Goal: Task Accomplishment & Management: Manage account settings

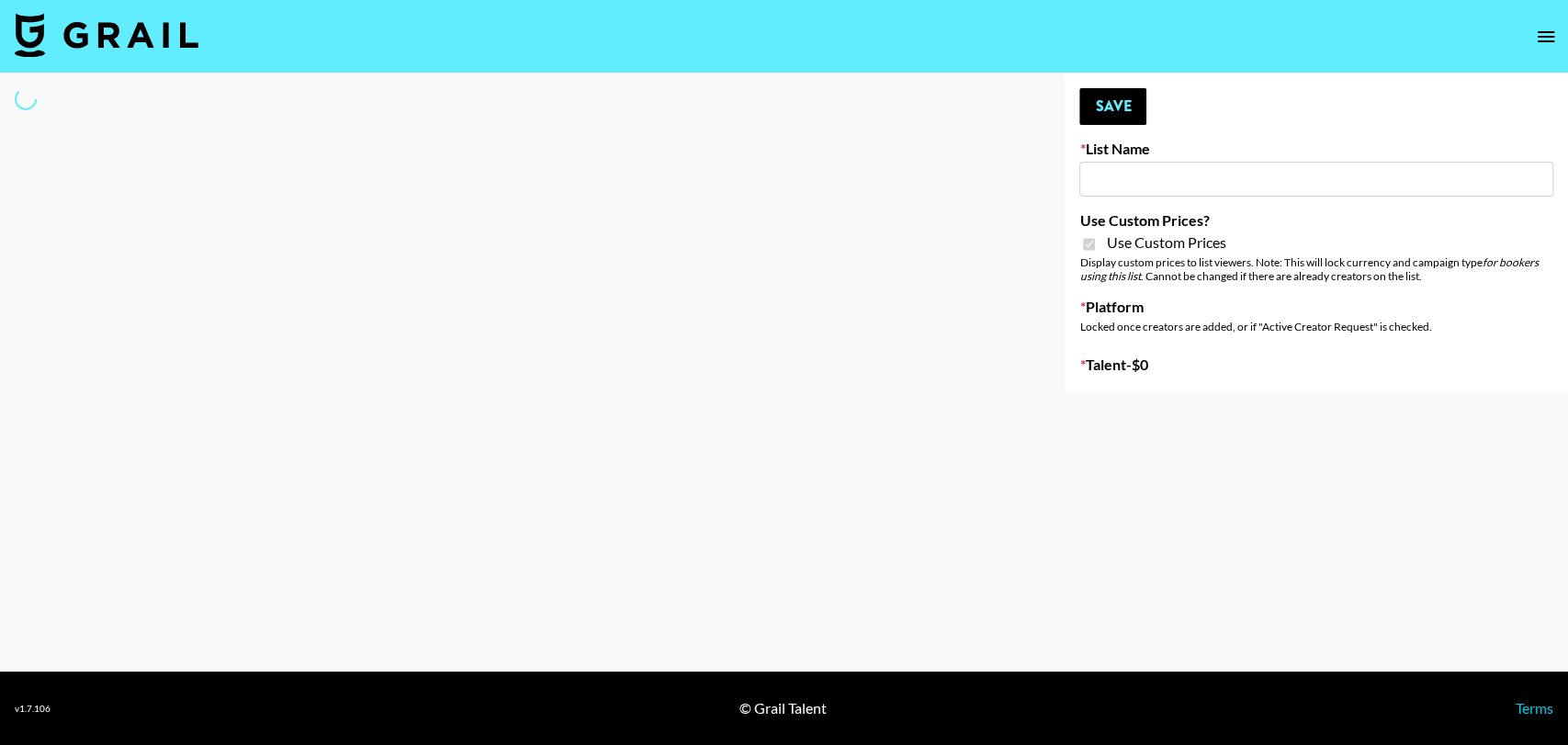
type input "Halovida (10th Oct)"
checkbox input "true"
select select "Brand"
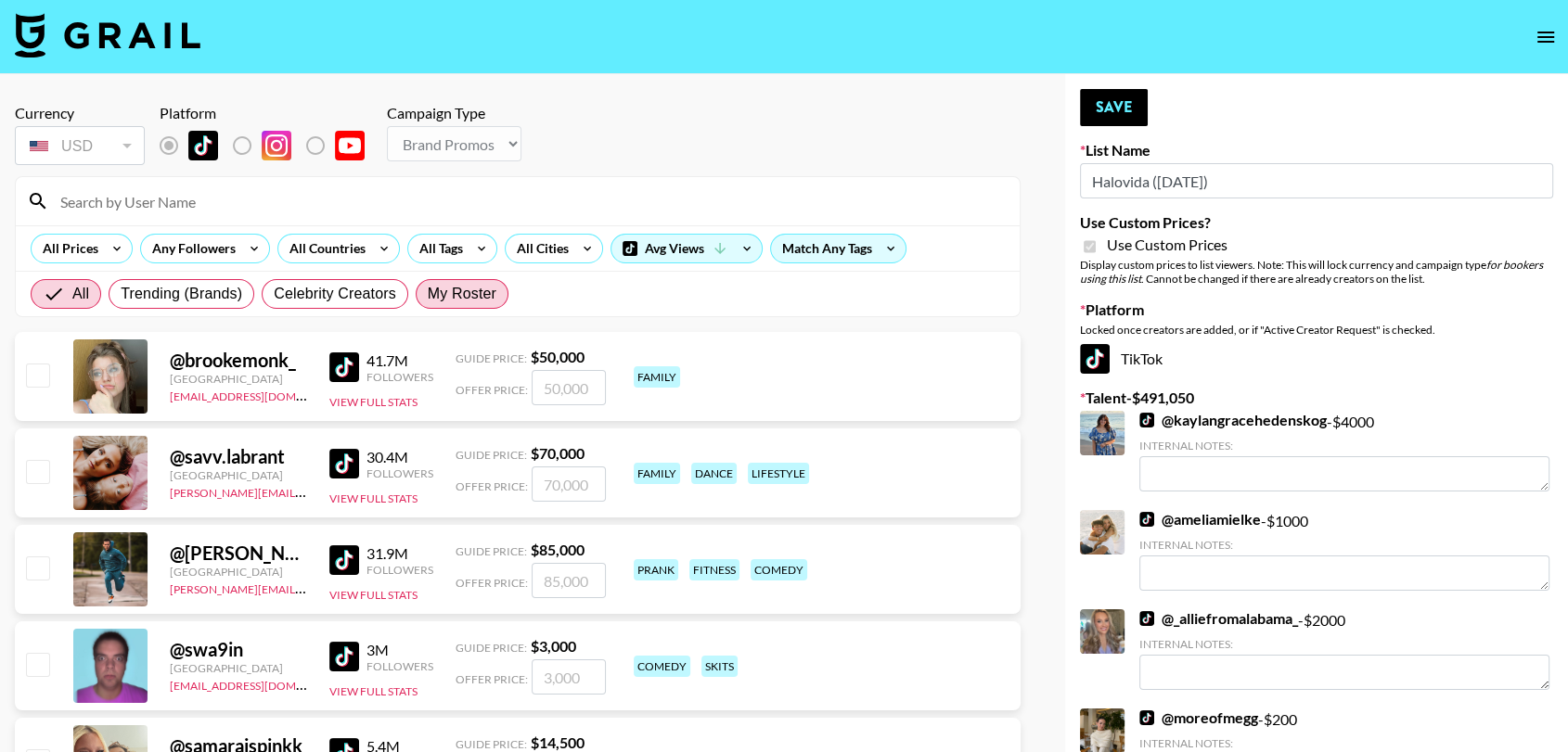
click at [467, 281] on label "My Roster" at bounding box center [462, 294] width 93 height 30
click at [427, 294] on input "My Roster" at bounding box center [427, 294] width 0 height 0
radio input "true"
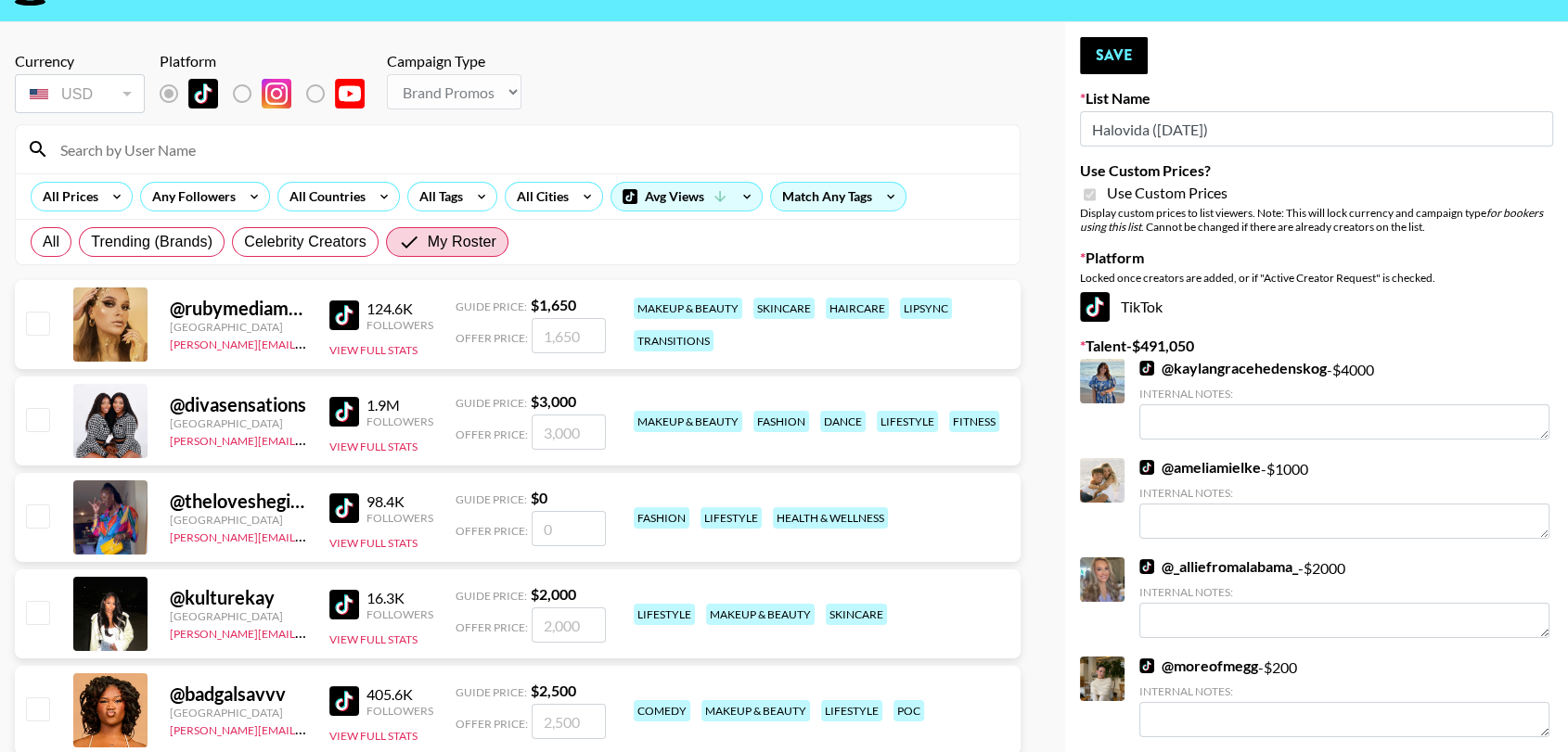
scroll to position [41, 0]
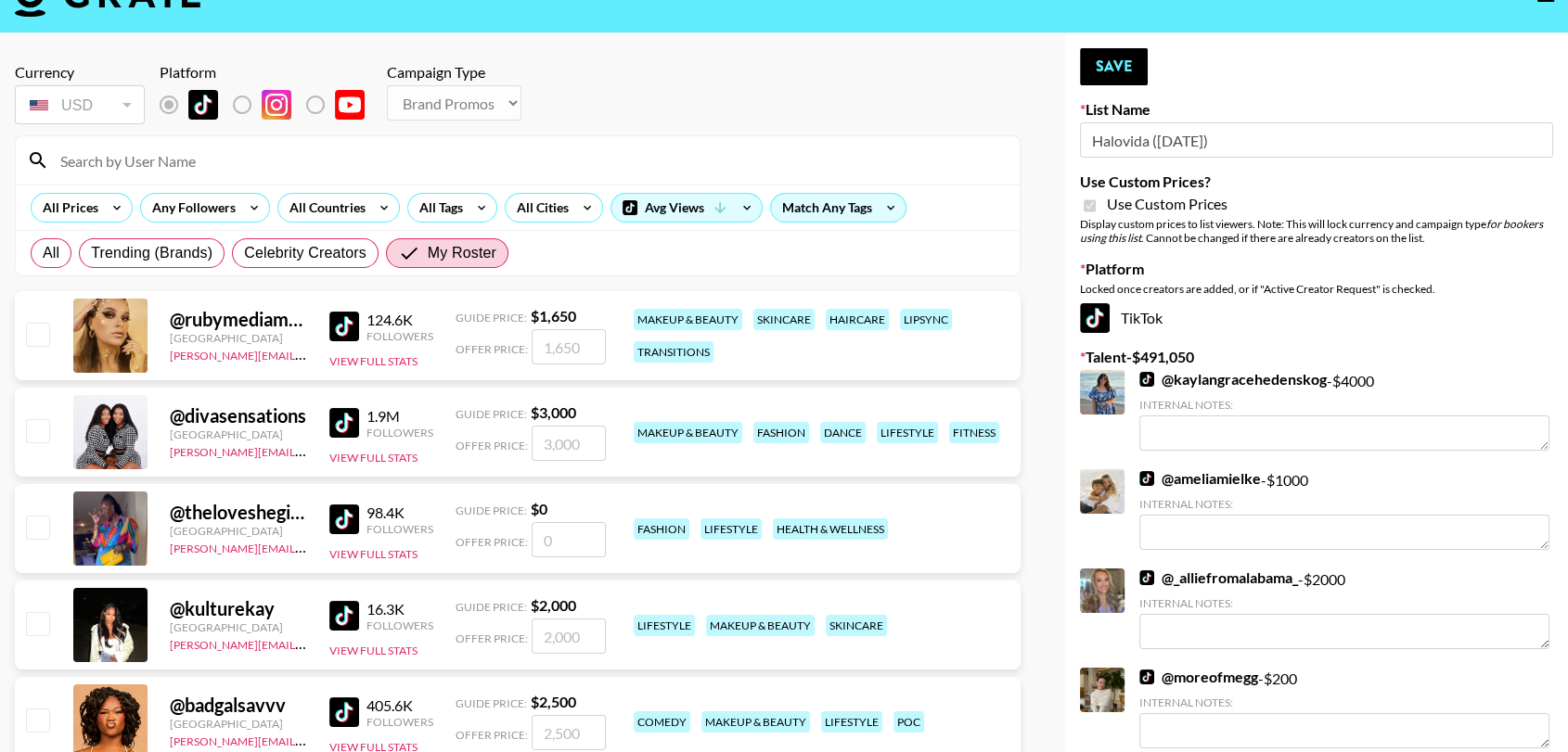
click at [39, 329] on input "checkbox" at bounding box center [37, 334] width 22 height 22
checkbox input "true"
type input "1650"
checkbox input "false"
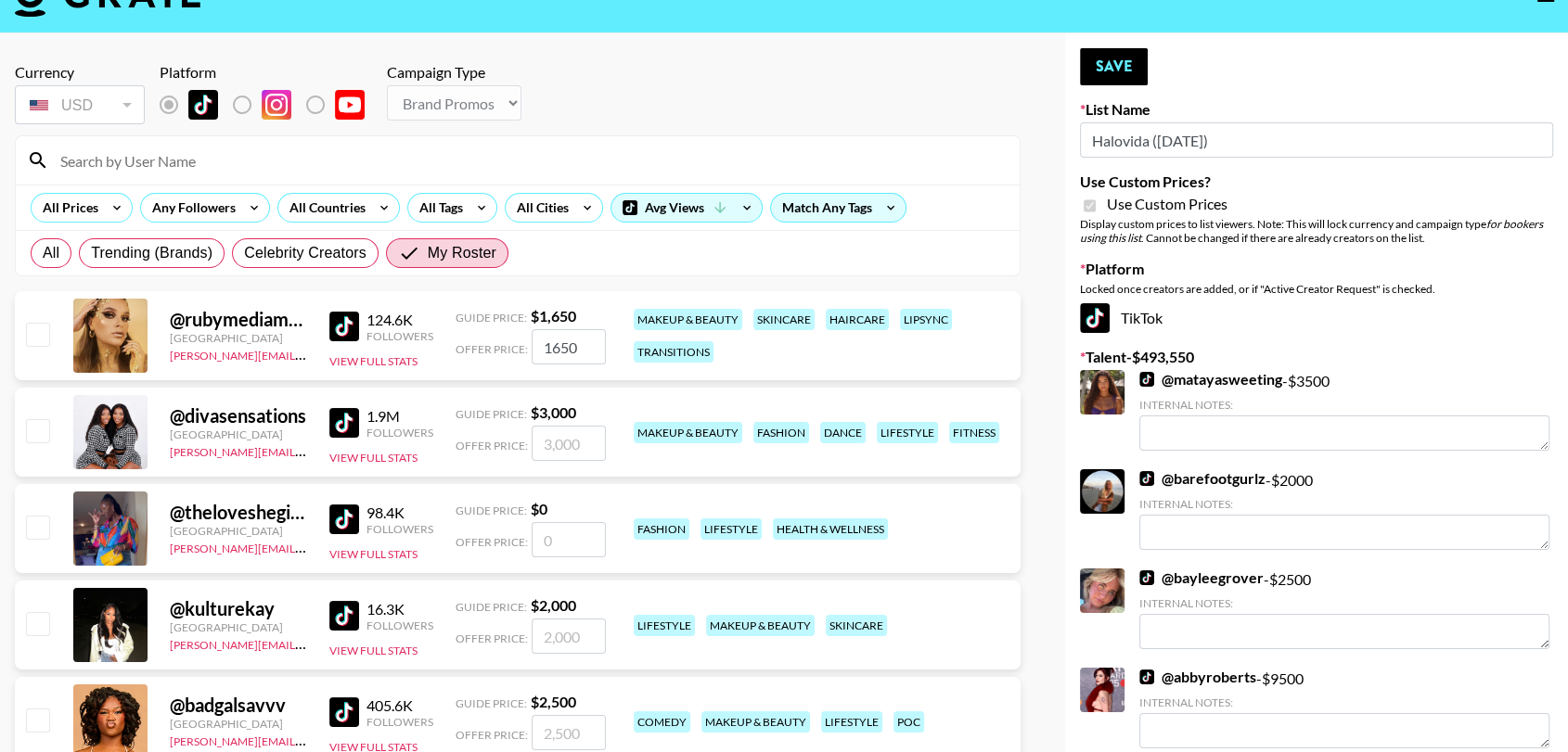
click at [37, 427] on input "checkbox" at bounding box center [37, 430] width 22 height 22
checkbox input "true"
type input "3000"
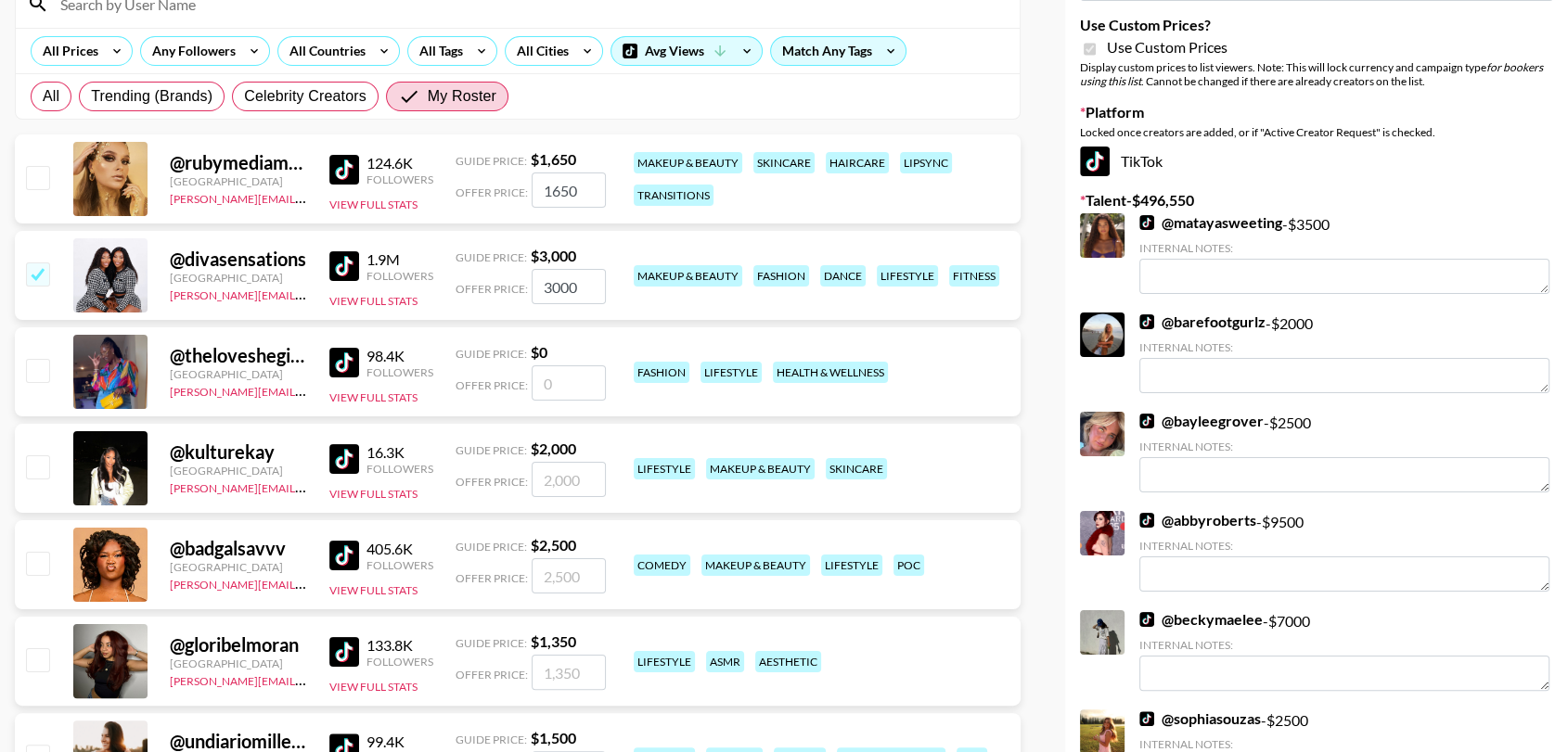
scroll to position [201, 0]
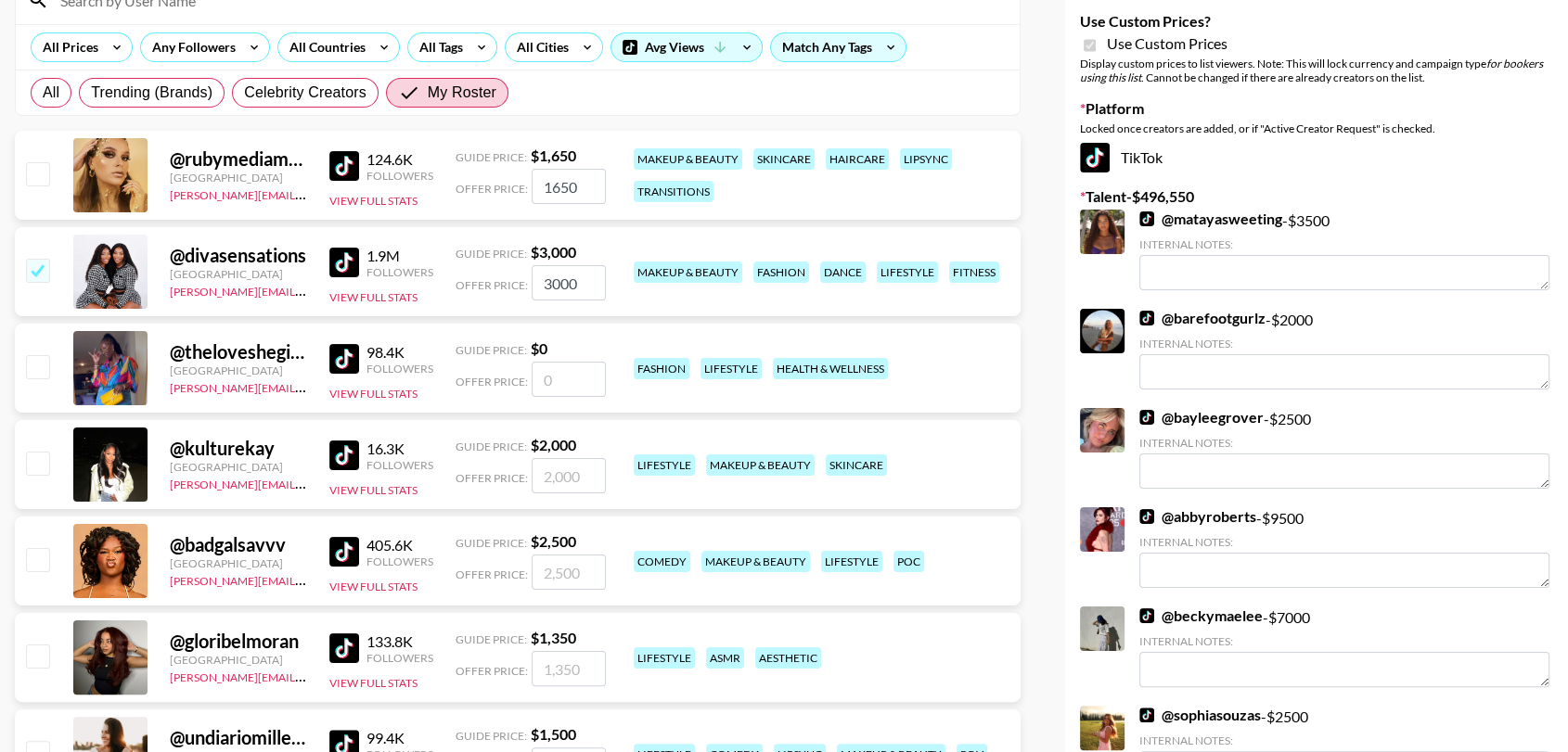
click at [571, 385] on input "number" at bounding box center [568, 380] width 74 height 35
click at [33, 460] on input "checkbox" at bounding box center [37, 462] width 22 height 22
checkbox input "true"
type input "2000"
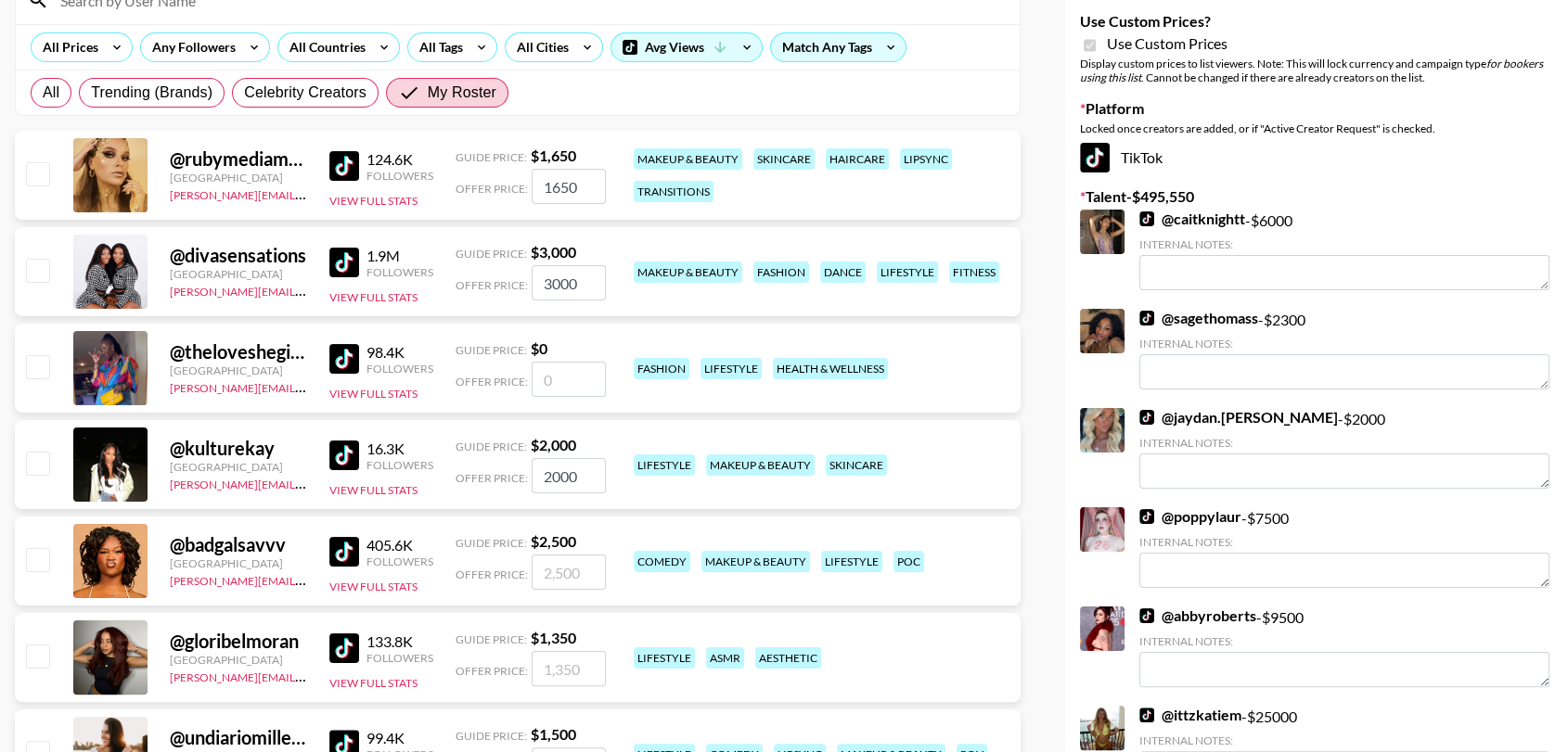
checkbox input "false"
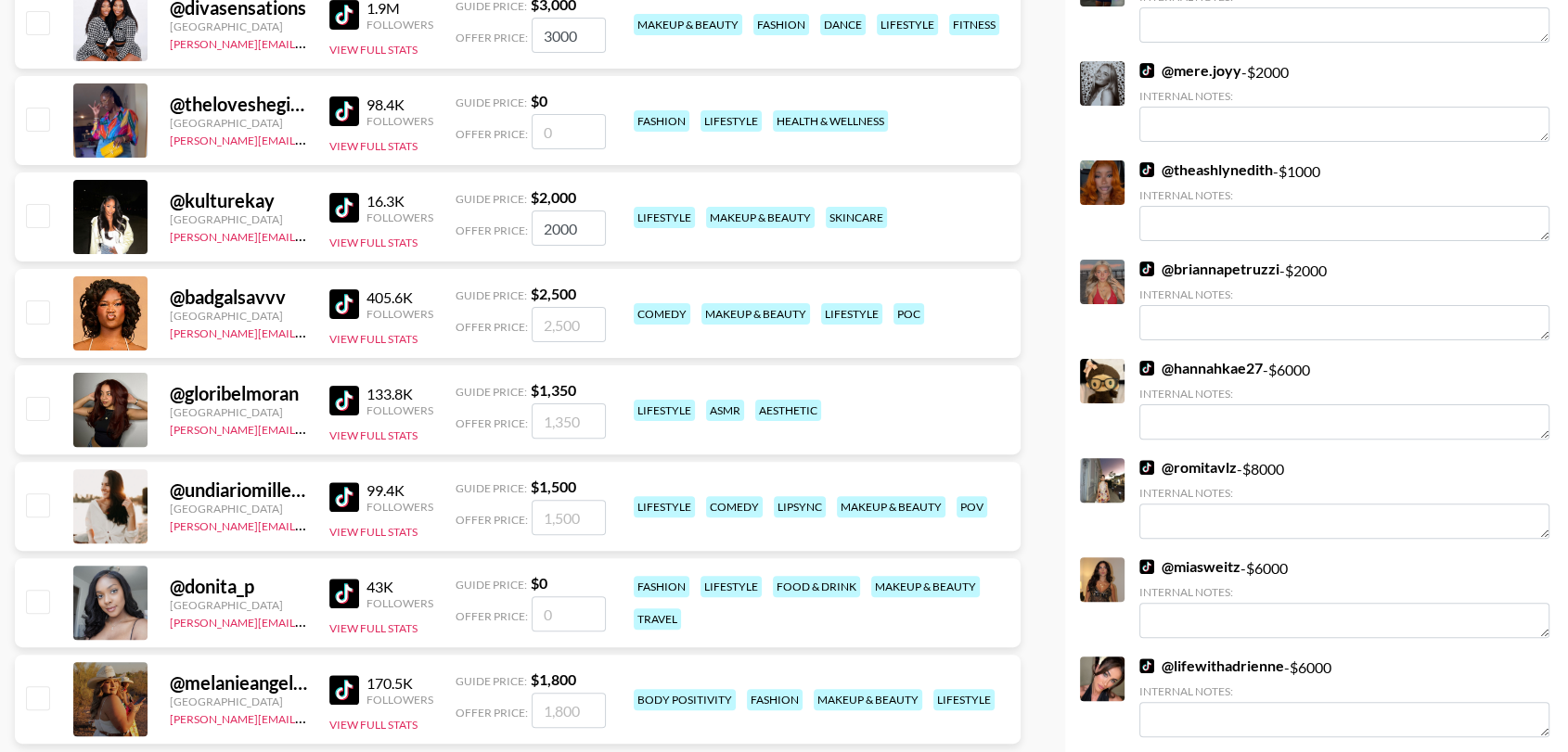
click at [27, 309] on input "checkbox" at bounding box center [37, 312] width 22 height 22
checkbox input "true"
click at [551, 328] on input "2500" at bounding box center [568, 325] width 74 height 35
type input "1500"
click at [39, 398] on input "checkbox" at bounding box center [37, 408] width 22 height 22
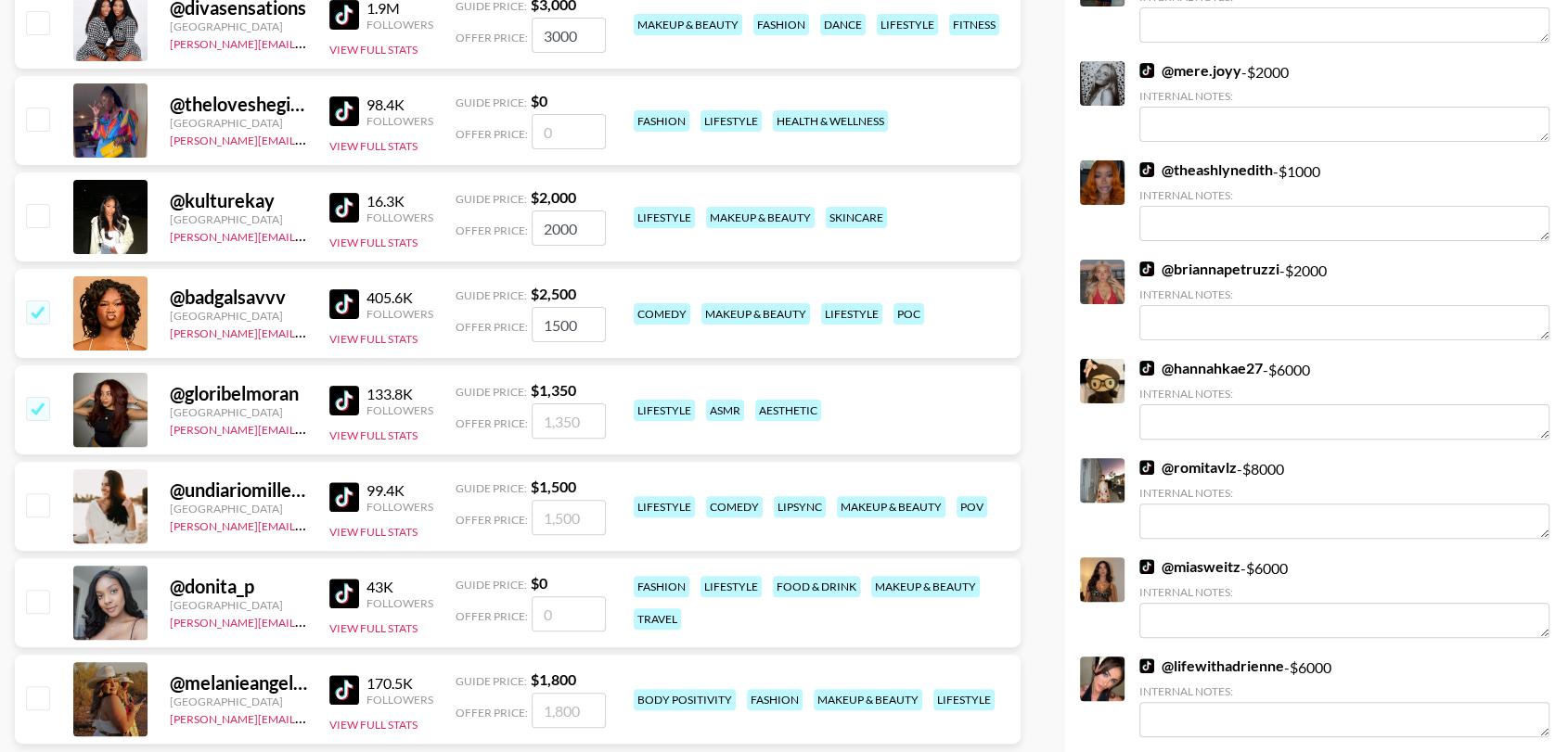
checkbox input "true"
click at [560, 418] on input "1350" at bounding box center [568, 421] width 74 height 35
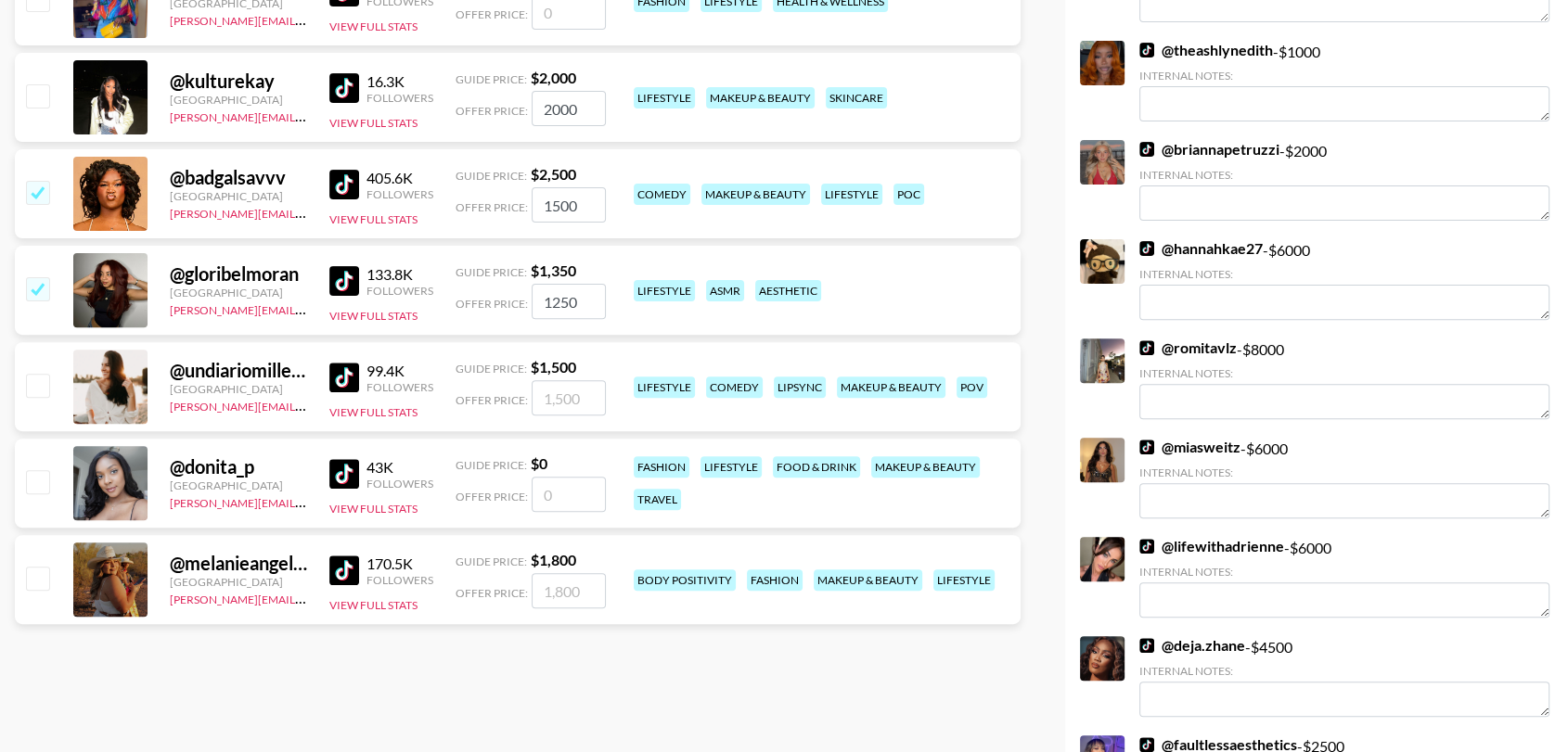
scroll to position [573, 0]
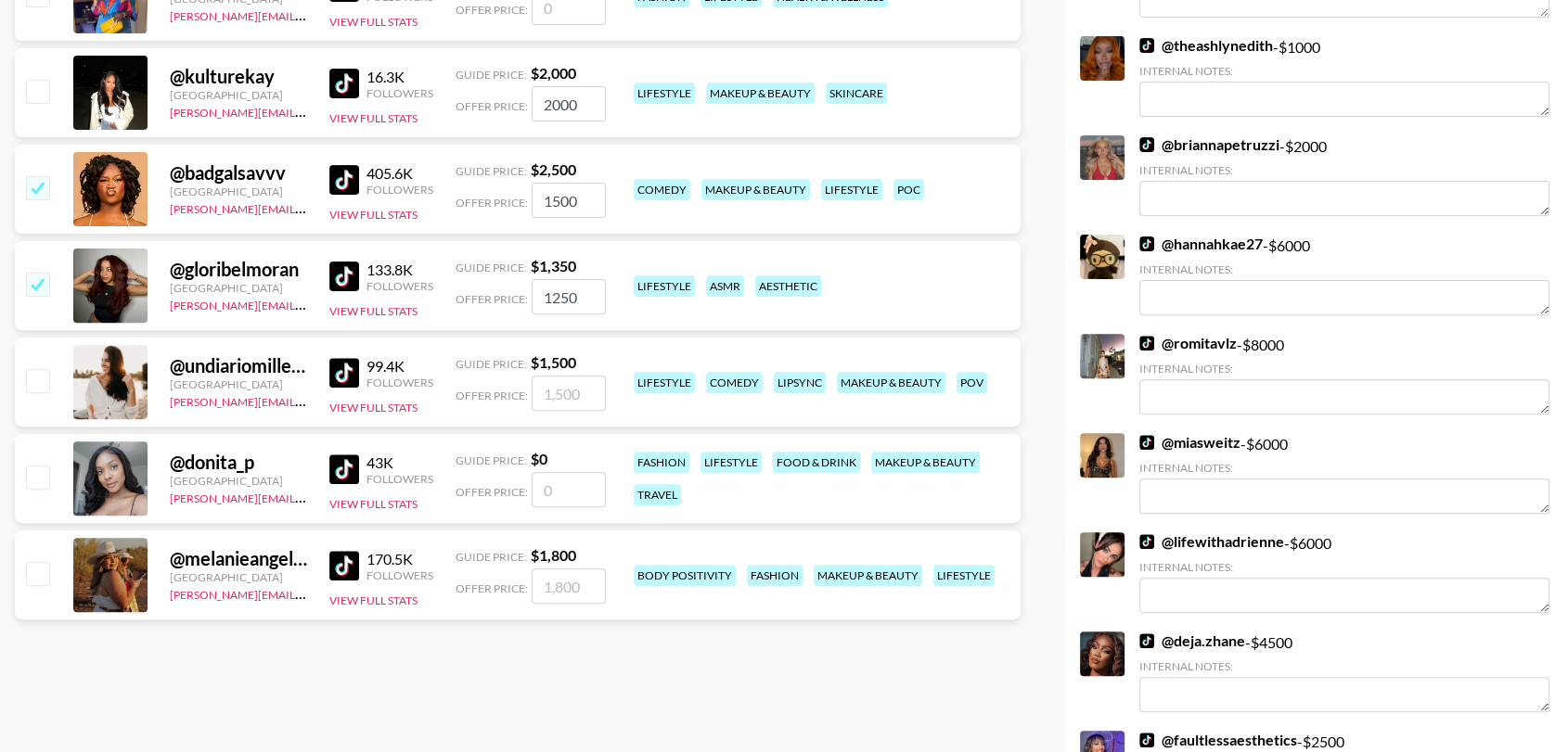
type input "1250"
click at [48, 373] on input "checkbox" at bounding box center [37, 381] width 22 height 22
checkbox input "true"
click at [556, 391] on input "1500" at bounding box center [568, 394] width 74 height 35
type input "1300"
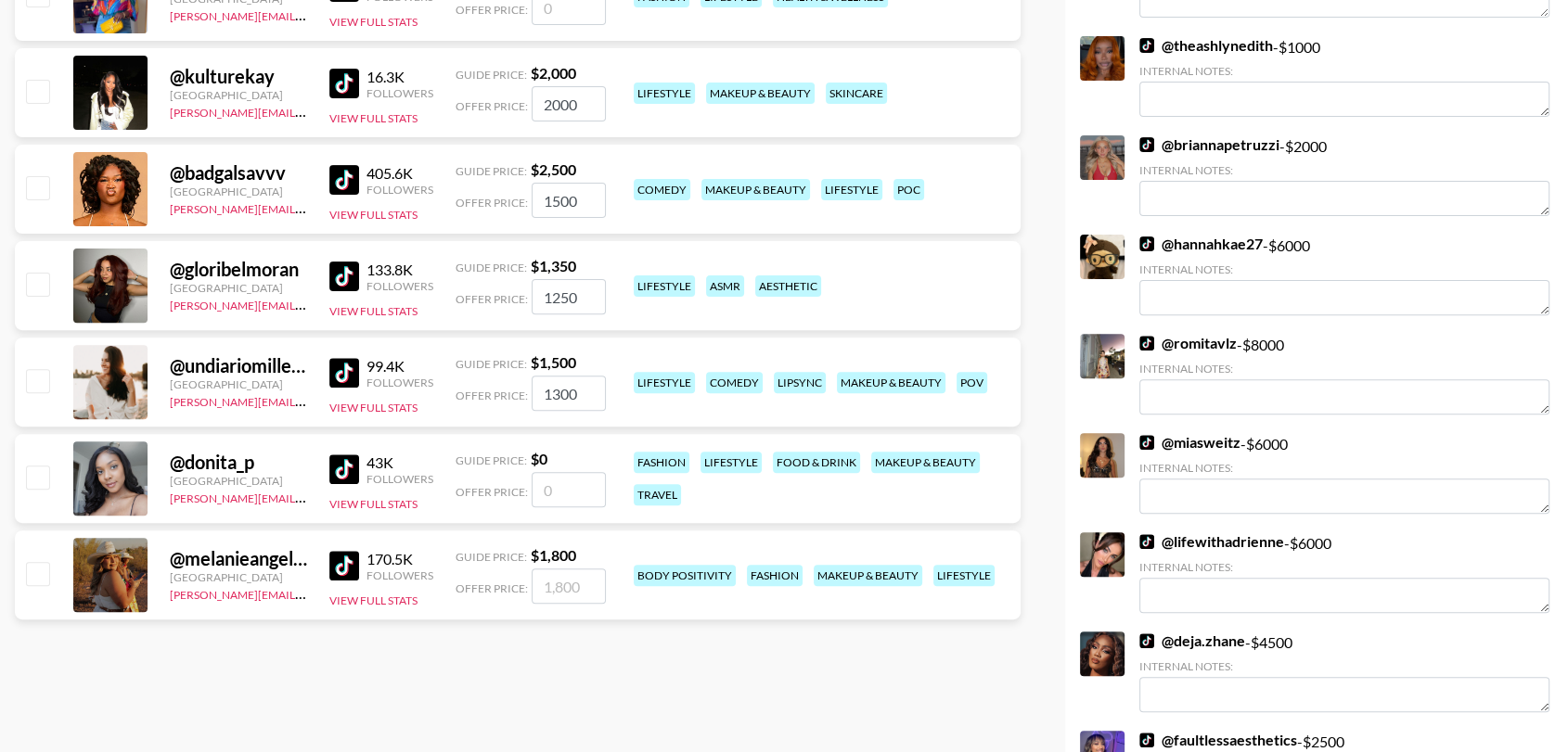
checkbox input "false"
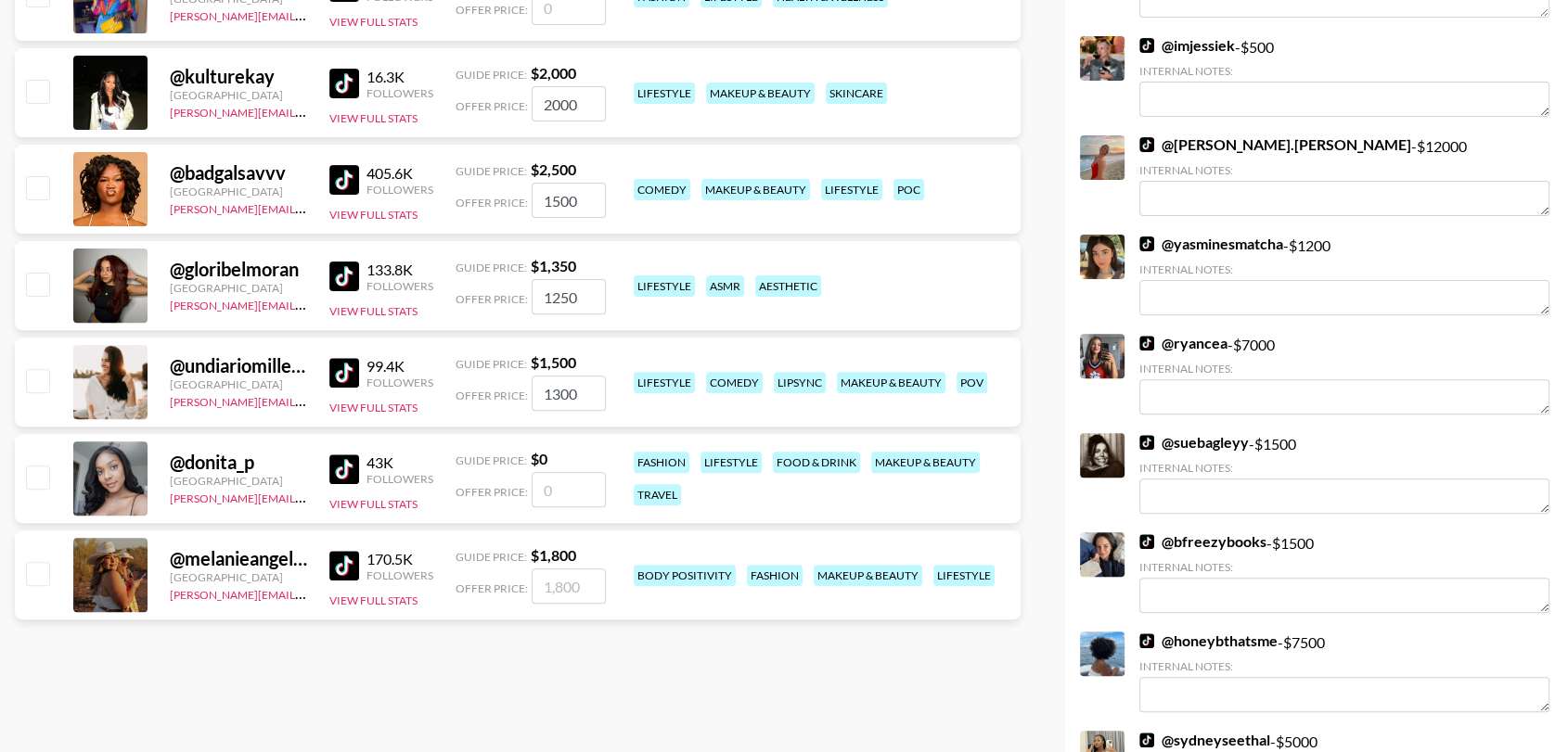
type input "1300"
click at [39, 484] on input "checkbox" at bounding box center [37, 476] width 22 height 22
checkbox input "false"
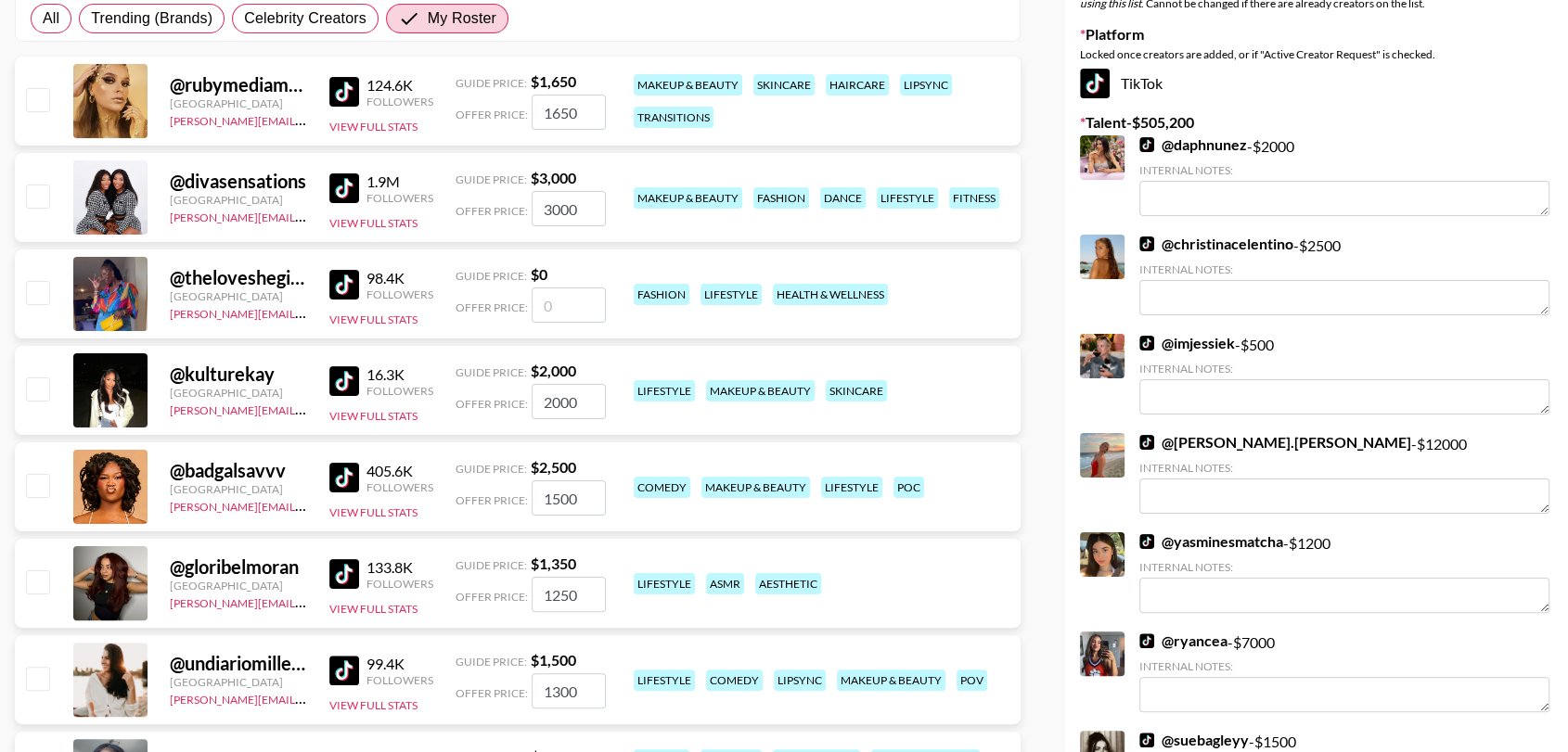
scroll to position [277, 0]
click at [33, 114] on div at bounding box center [36, 100] width 29 height 32
click at [47, 87] on input "checkbox" at bounding box center [37, 98] width 22 height 22
checkbox input "true"
click at [40, 382] on input "checkbox" at bounding box center [37, 388] width 22 height 22
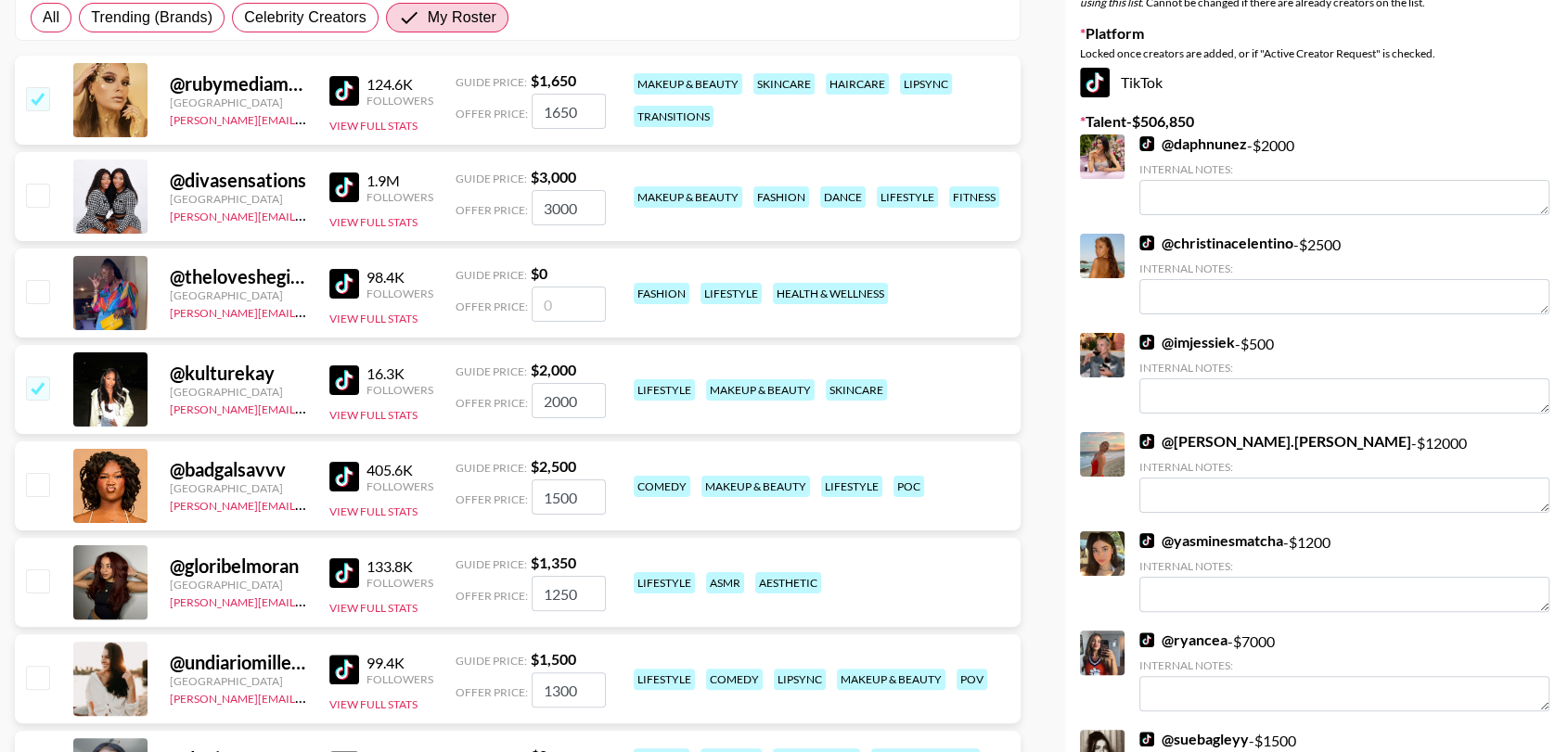
checkbox input "true"
click at [40, 484] on input "checkbox" at bounding box center [37, 484] width 22 height 22
checkbox input "true"
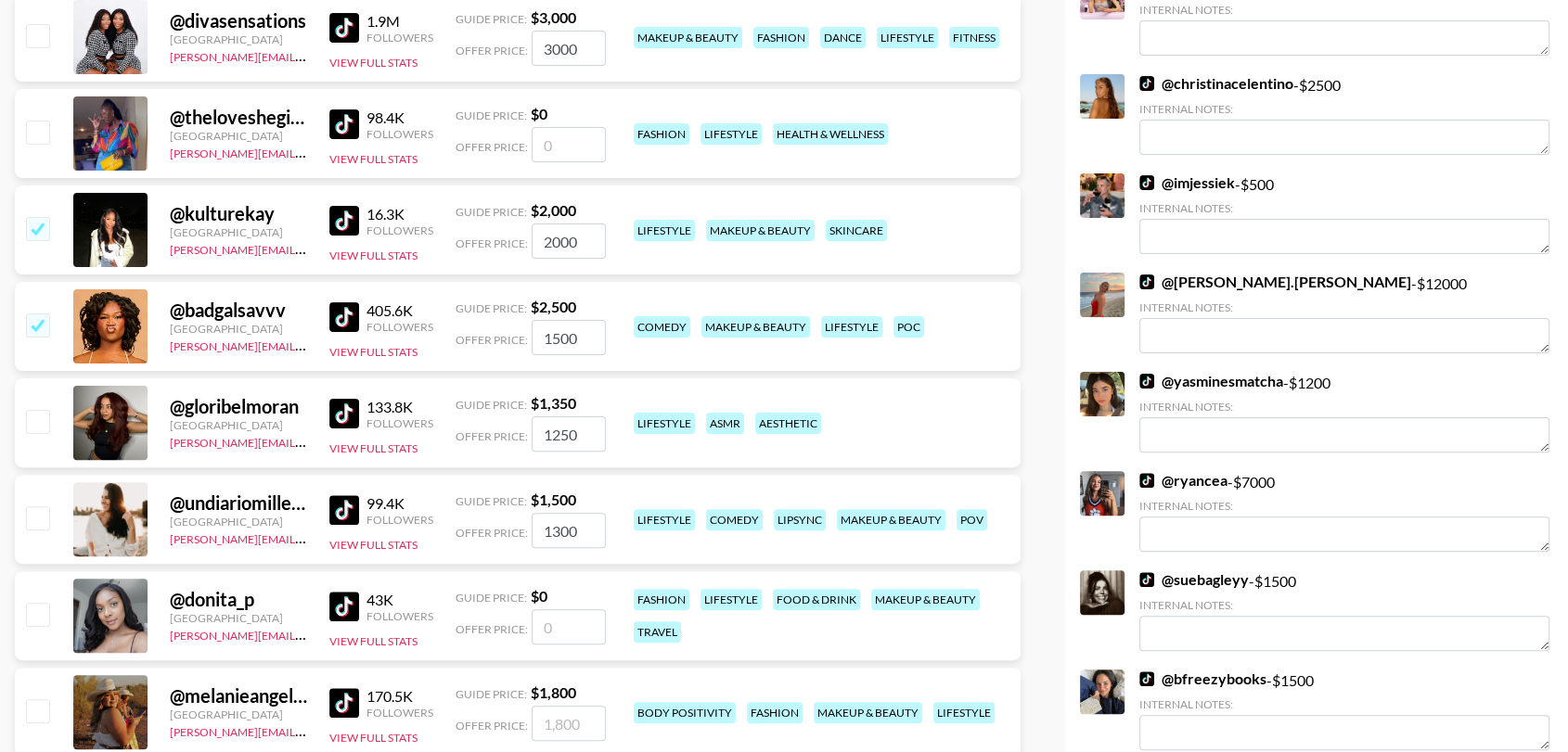
scroll to position [437, 0]
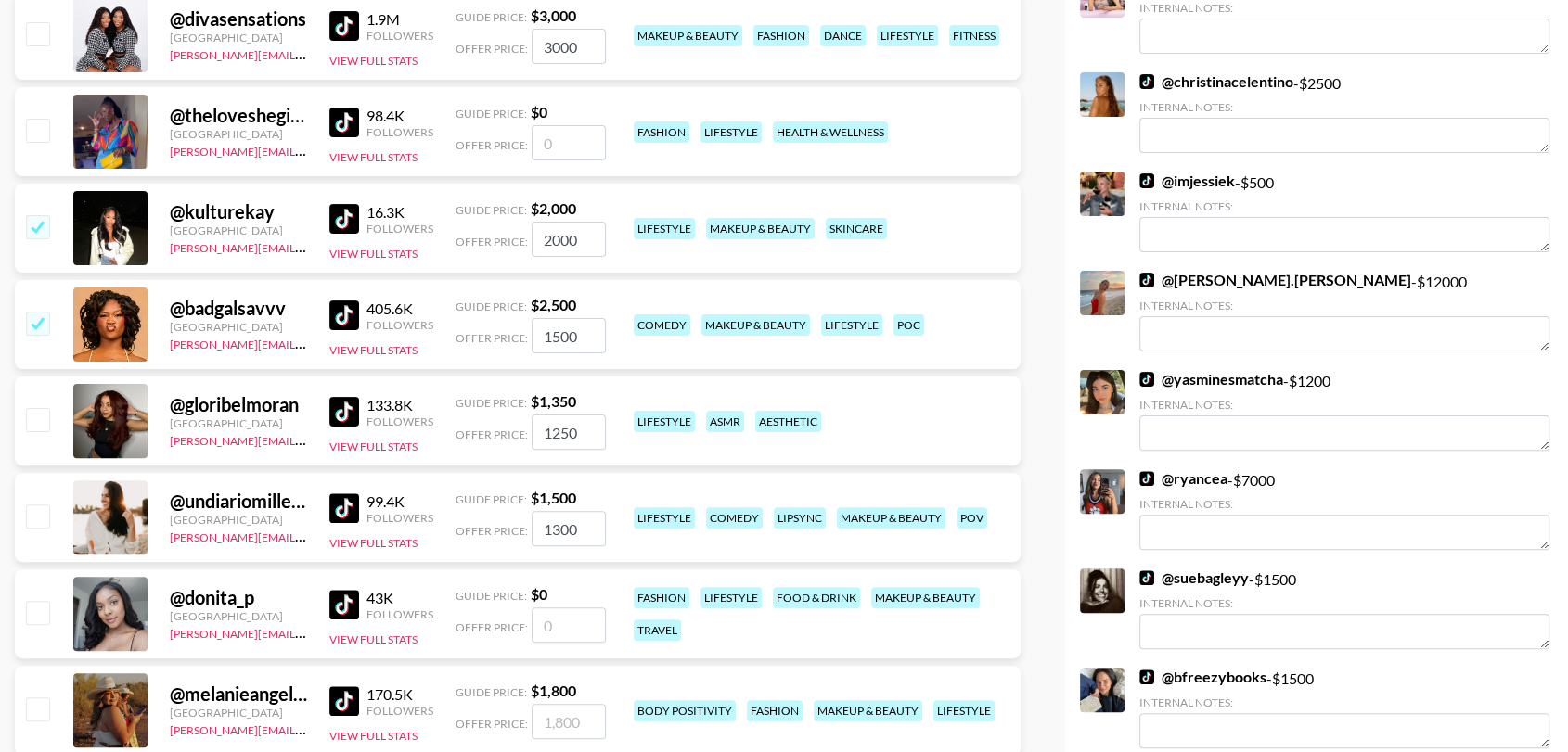
click at [37, 432] on div at bounding box center [36, 421] width 29 height 32
click at [37, 424] on input "checkbox" at bounding box center [37, 419] width 22 height 22
checkbox input "true"
click at [35, 510] on input "checkbox" at bounding box center [37, 515] width 22 height 22
checkbox input "true"
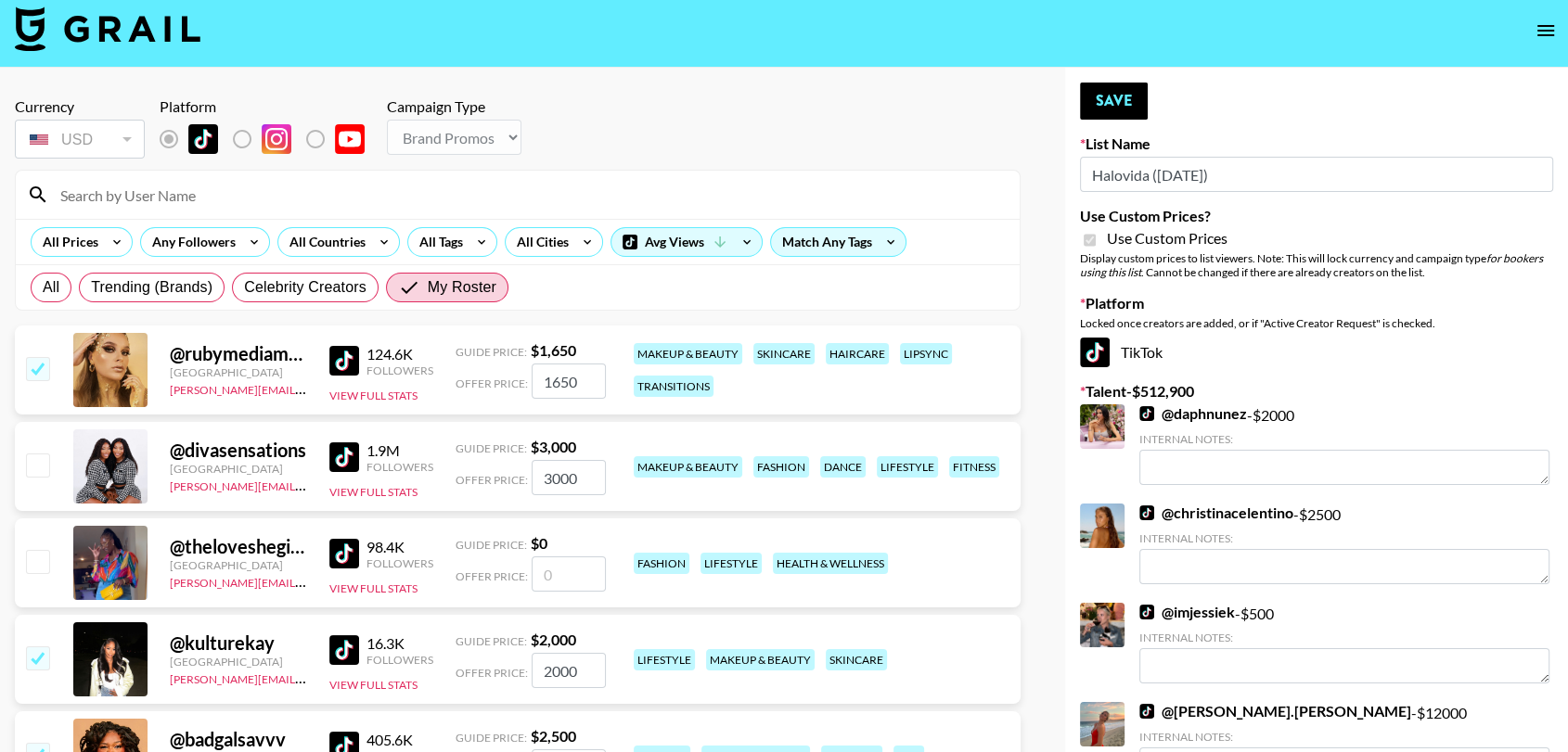
scroll to position [0, 0]
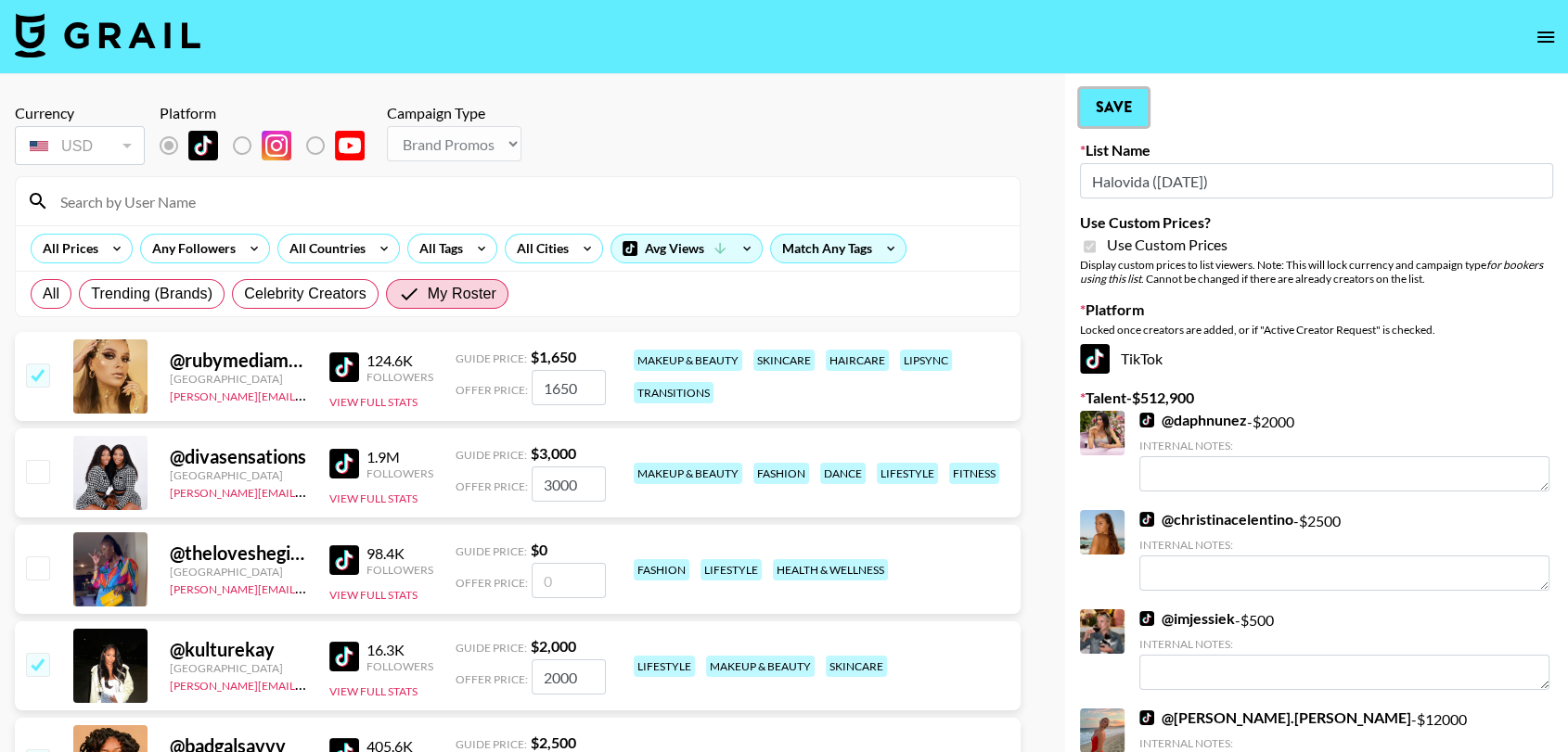
click at [1130, 112] on button "Save" at bounding box center [1114, 108] width 68 height 37
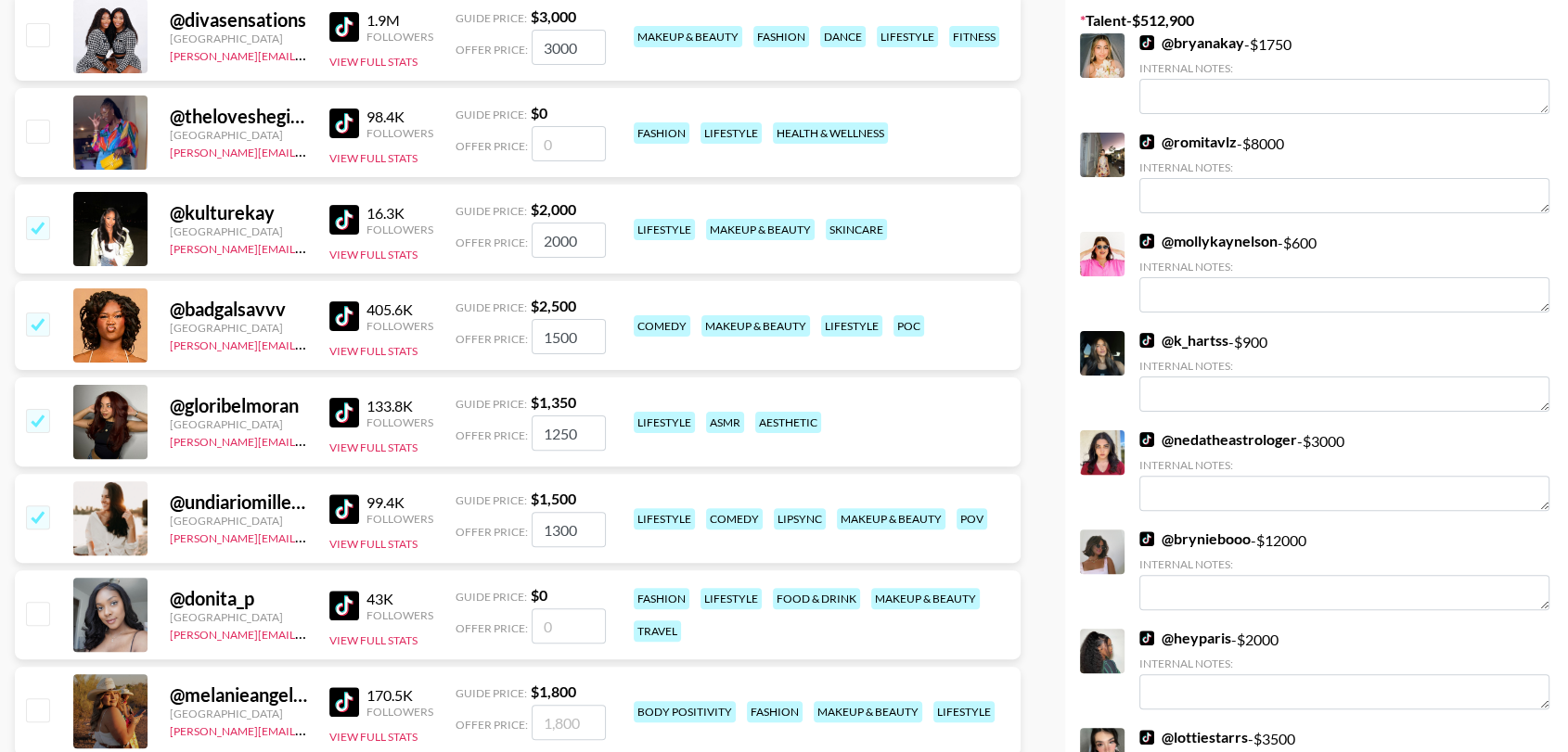
scroll to position [626, 0]
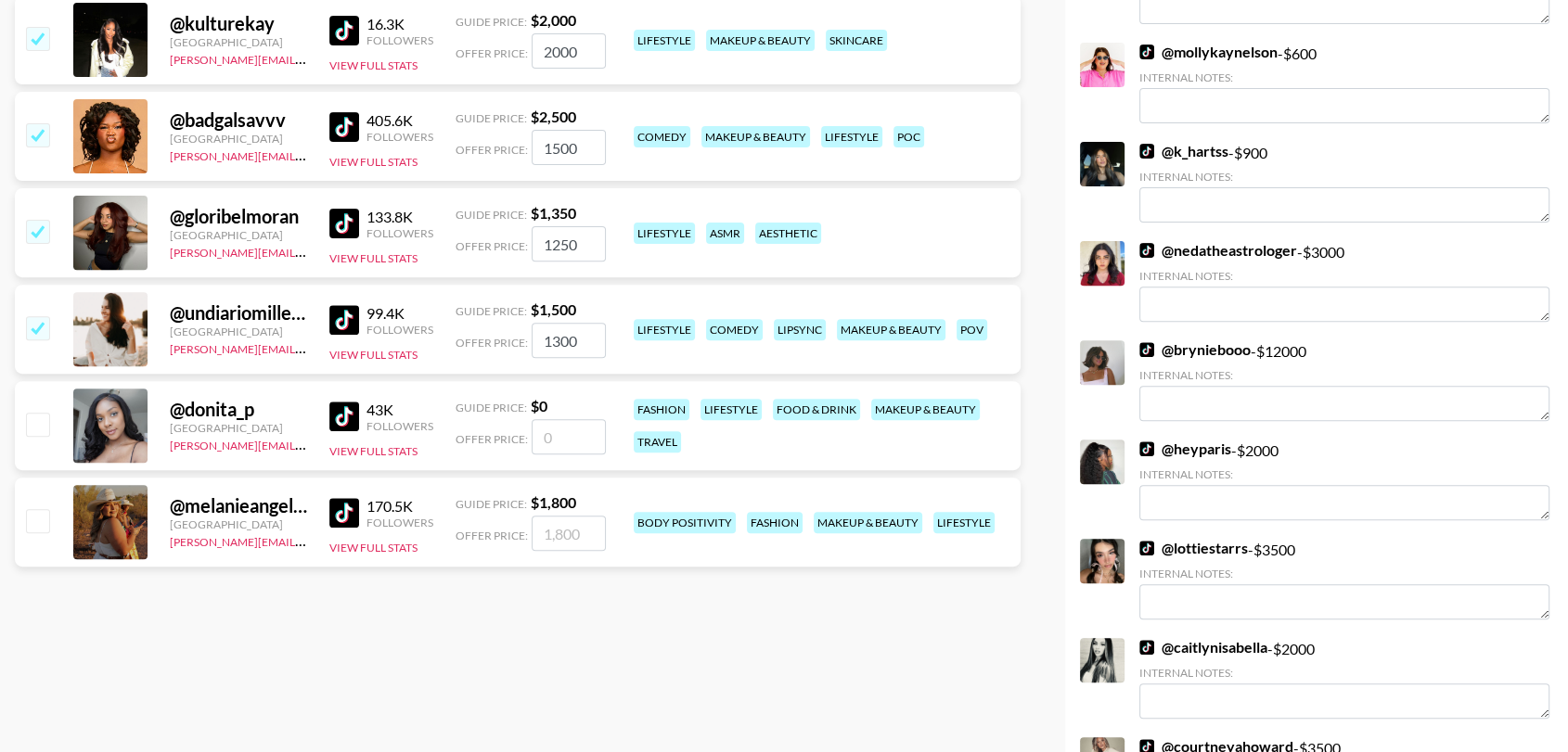
click at [574, 441] on input "number" at bounding box center [568, 436] width 74 height 35
checkbox input "true"
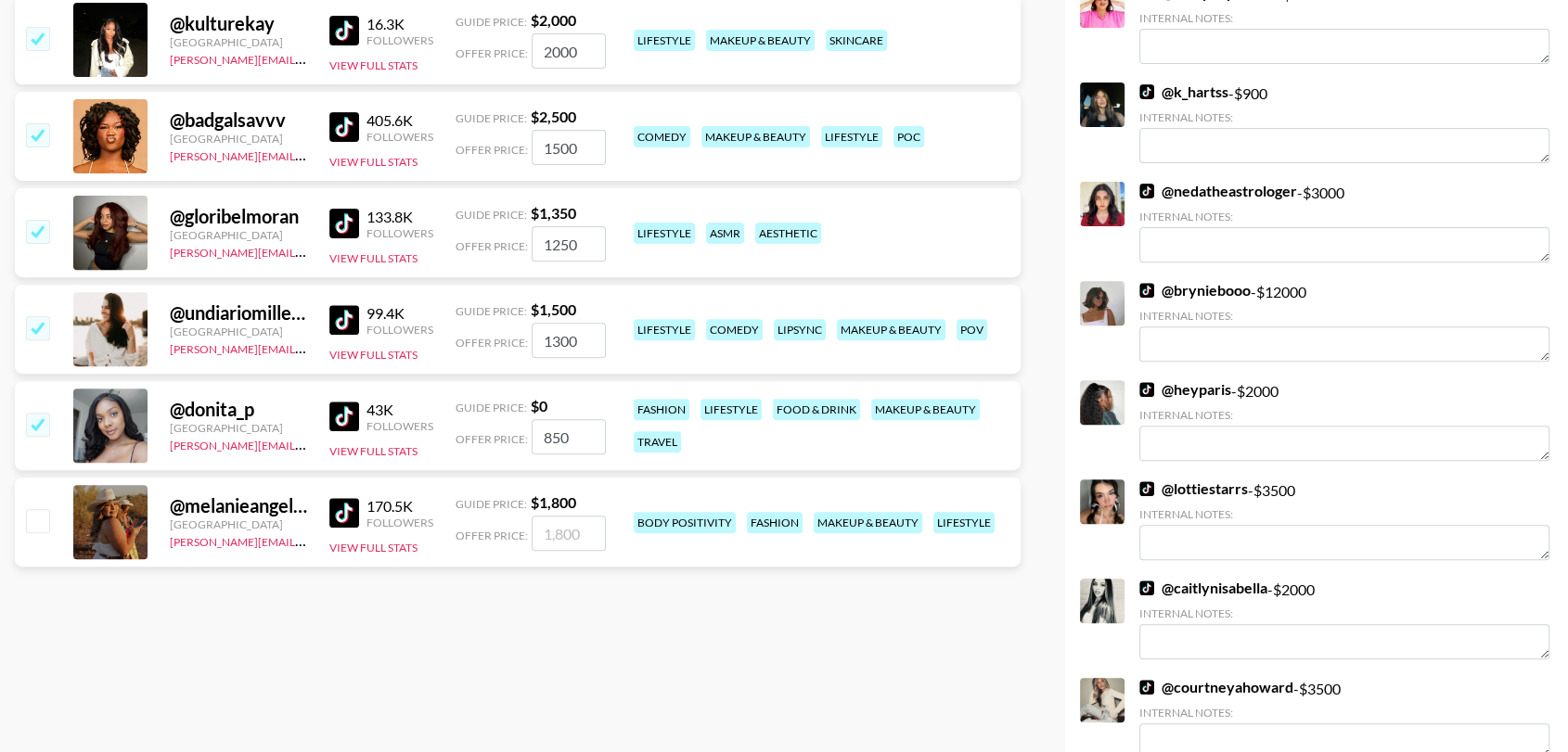
type input "850"
click at [39, 519] on input "checkbox" at bounding box center [37, 520] width 22 height 22
checkbox input "true"
click at [559, 538] on input "1800" at bounding box center [568, 533] width 74 height 35
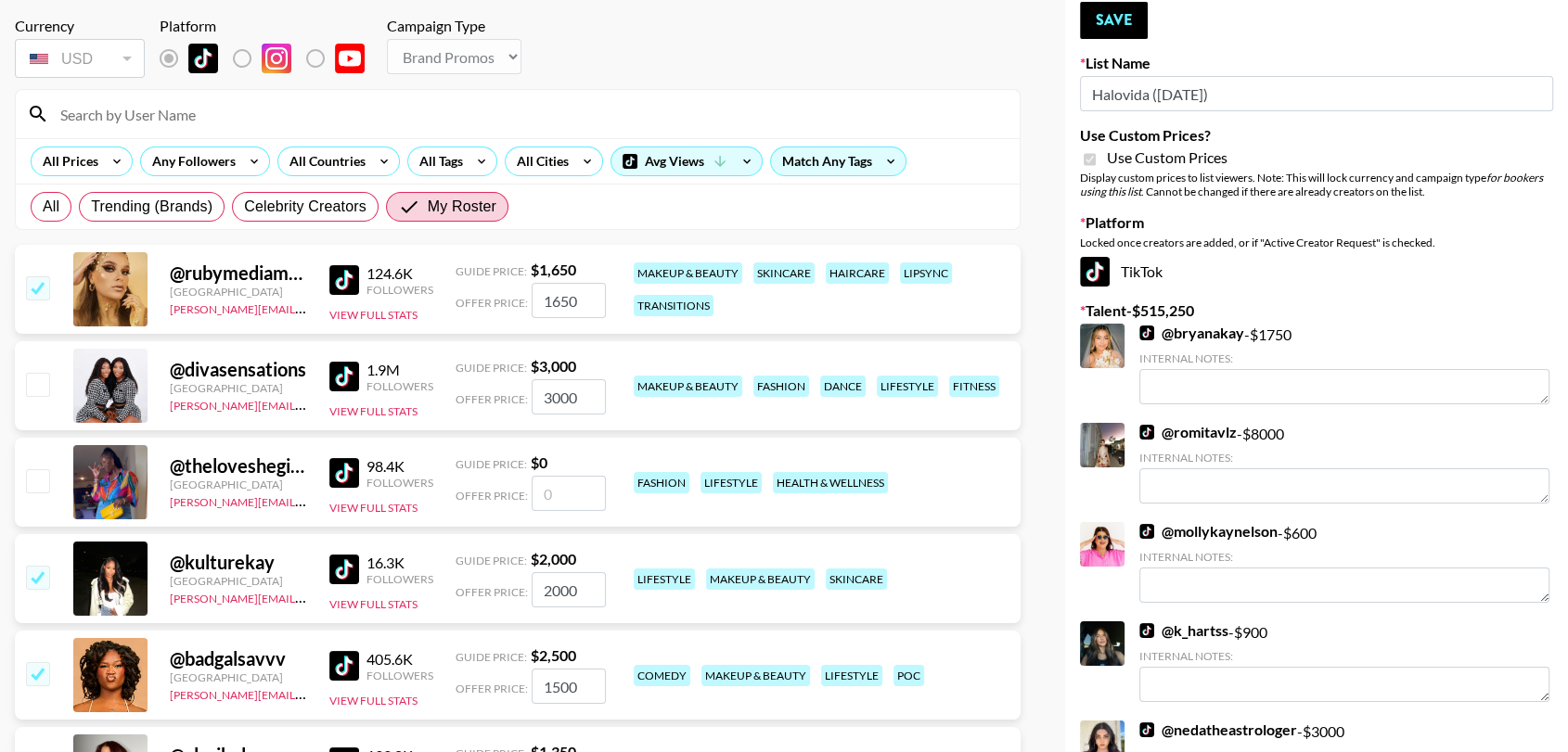
scroll to position [0, 0]
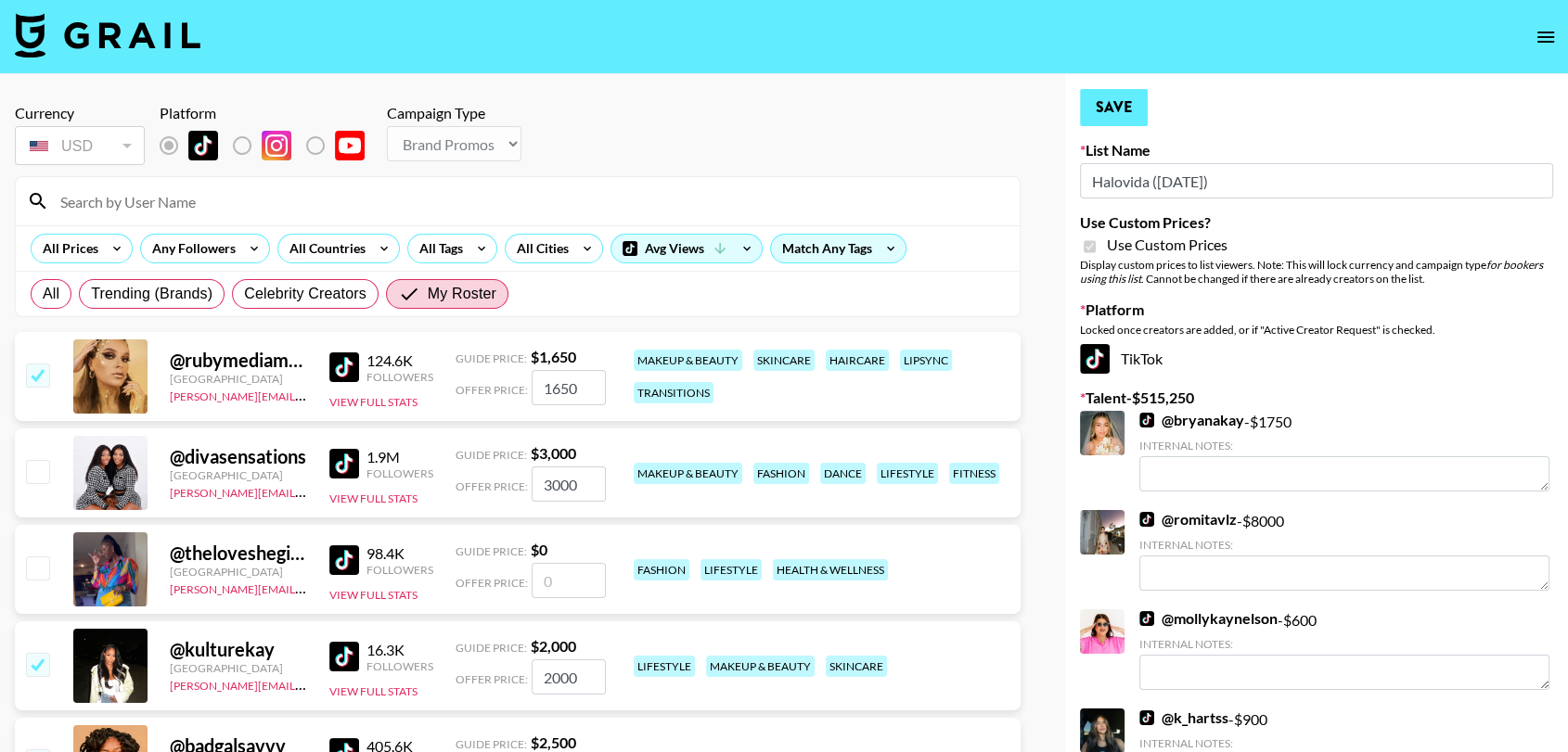
type input "1500"
click at [1142, 113] on button "Save" at bounding box center [1114, 108] width 68 height 37
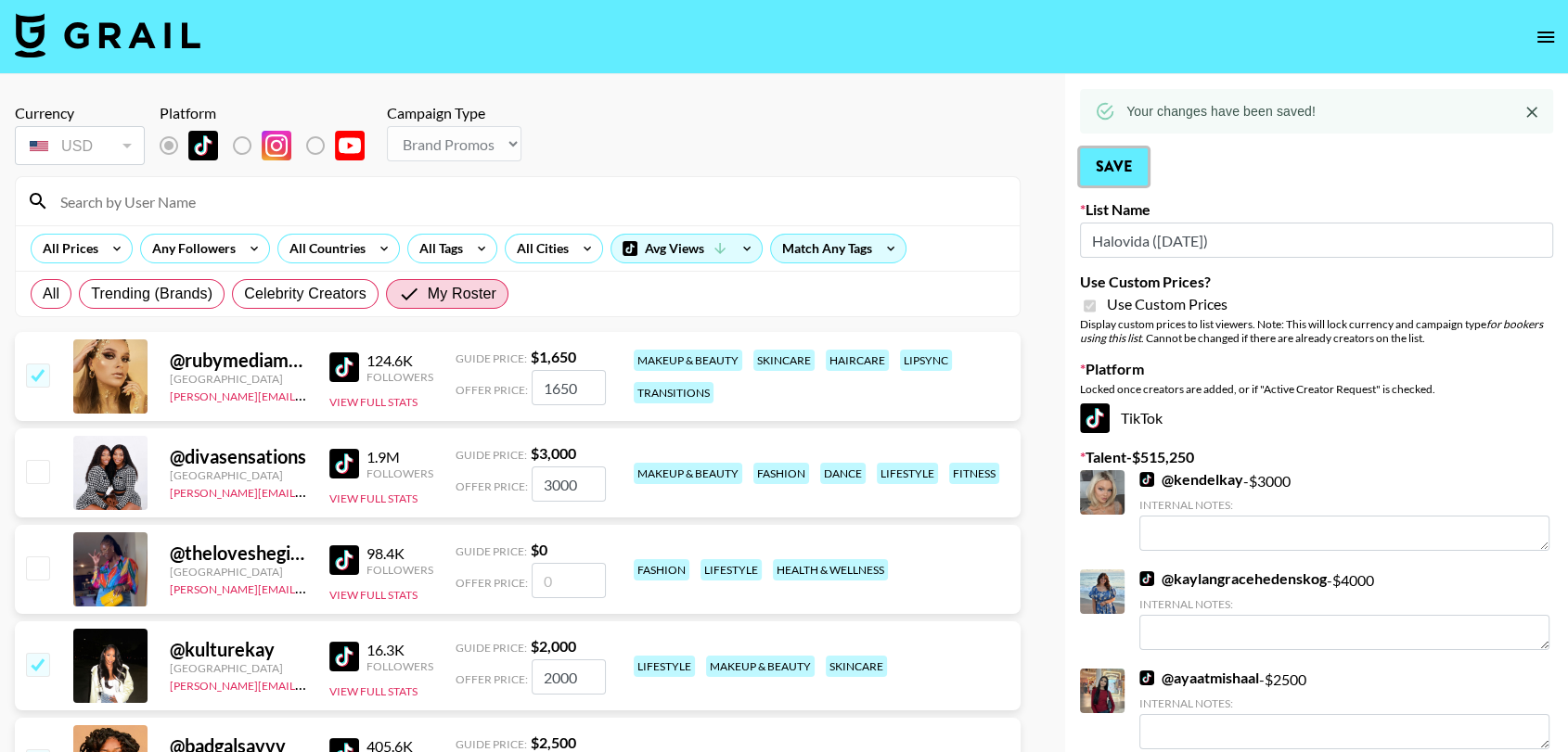
click at [1099, 177] on button "Save" at bounding box center [1114, 167] width 68 height 37
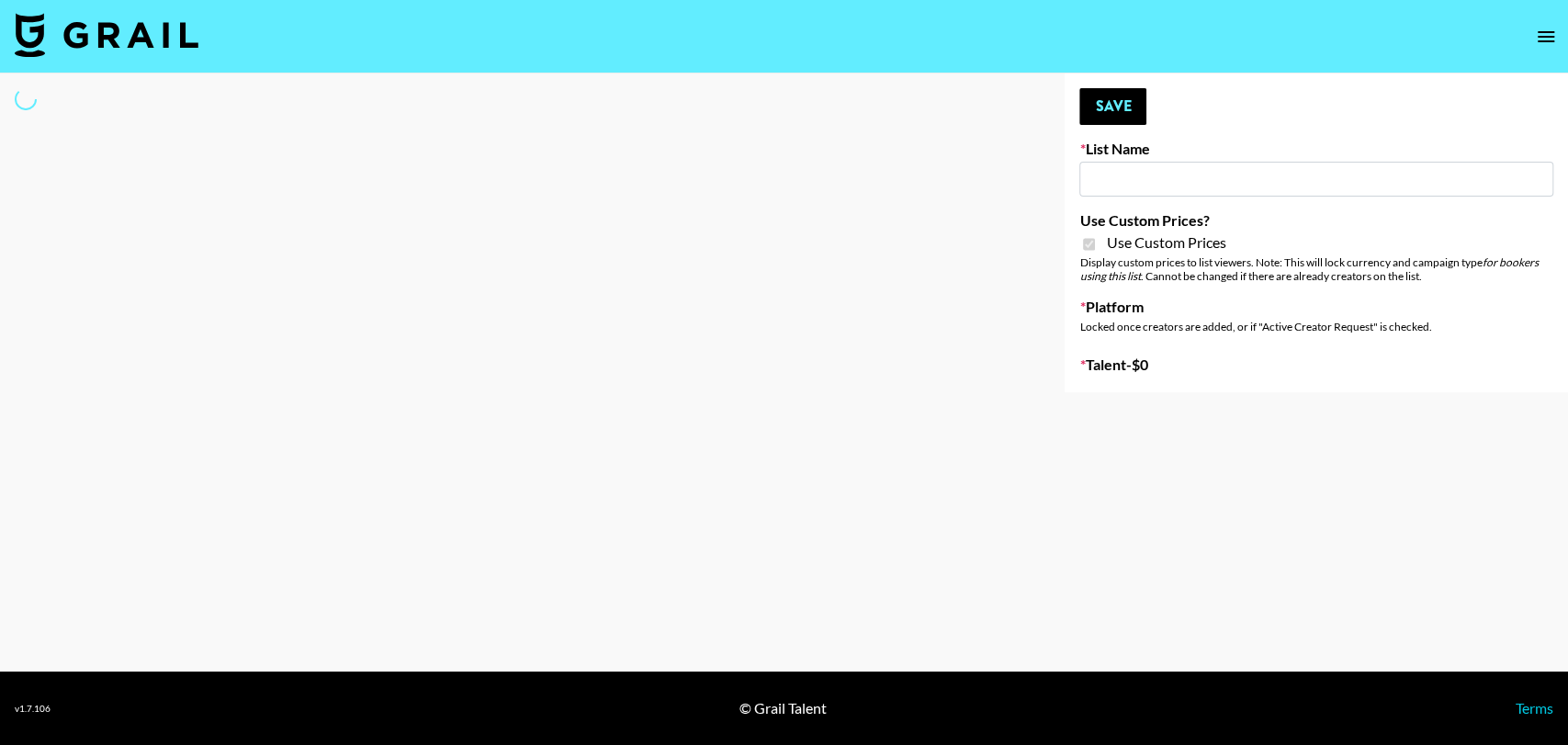
type input "Halovida ([DATE])"
checkbox input "true"
select select "Brand"
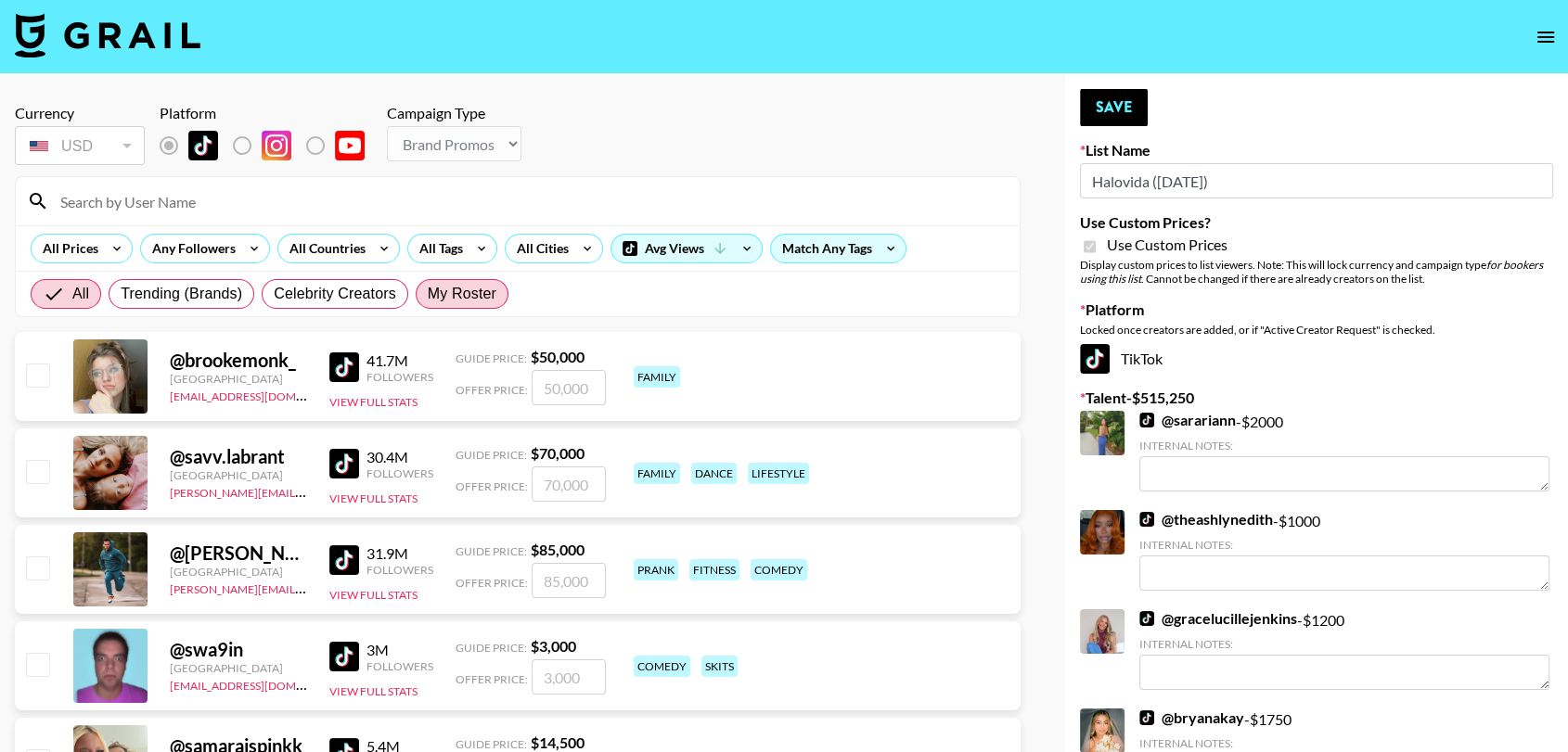
click at [452, 290] on span "My Roster" at bounding box center [462, 294] width 69 height 22
click at [427, 294] on input "My Roster" at bounding box center [427, 294] width 0 height 0
radio input "true"
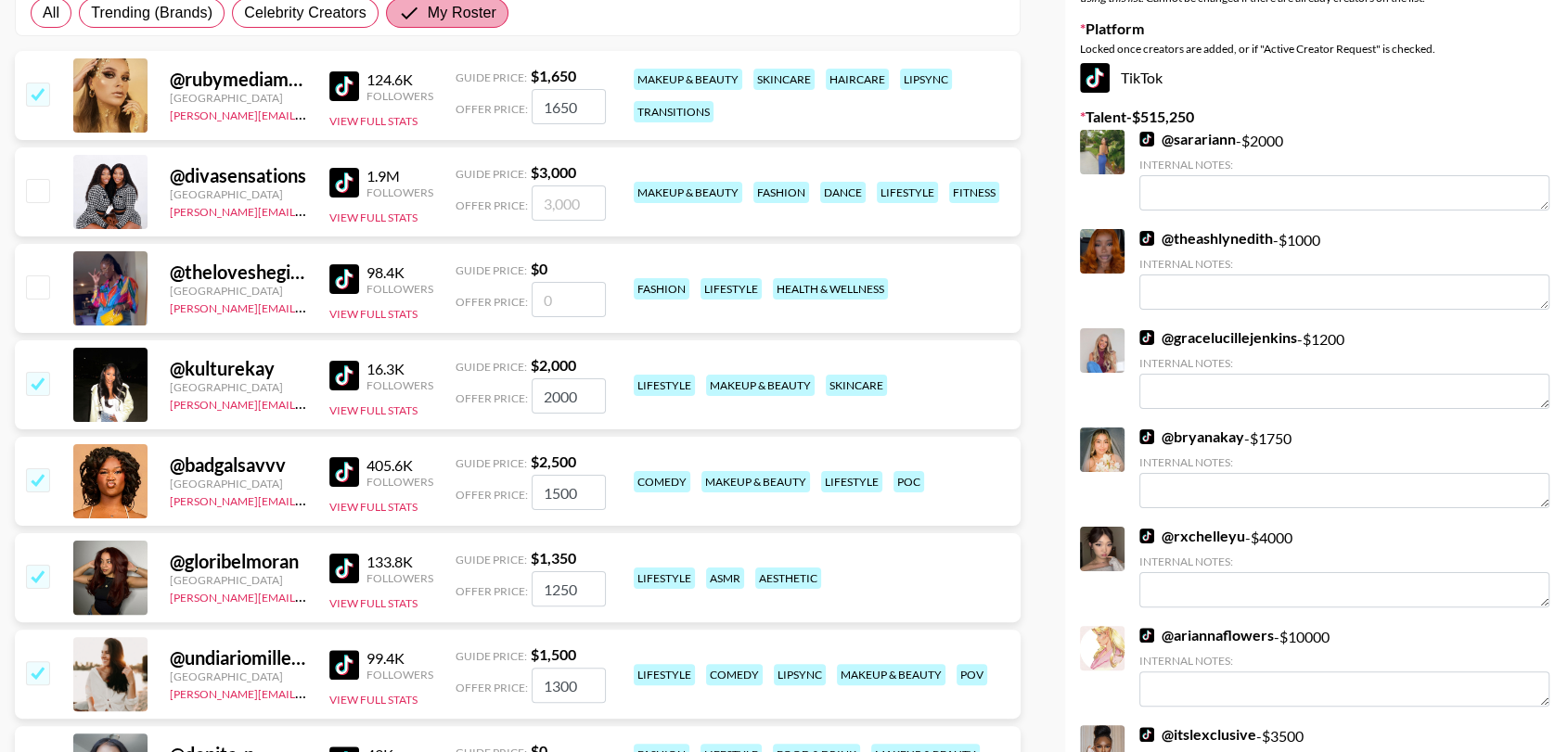
scroll to position [284, 0]
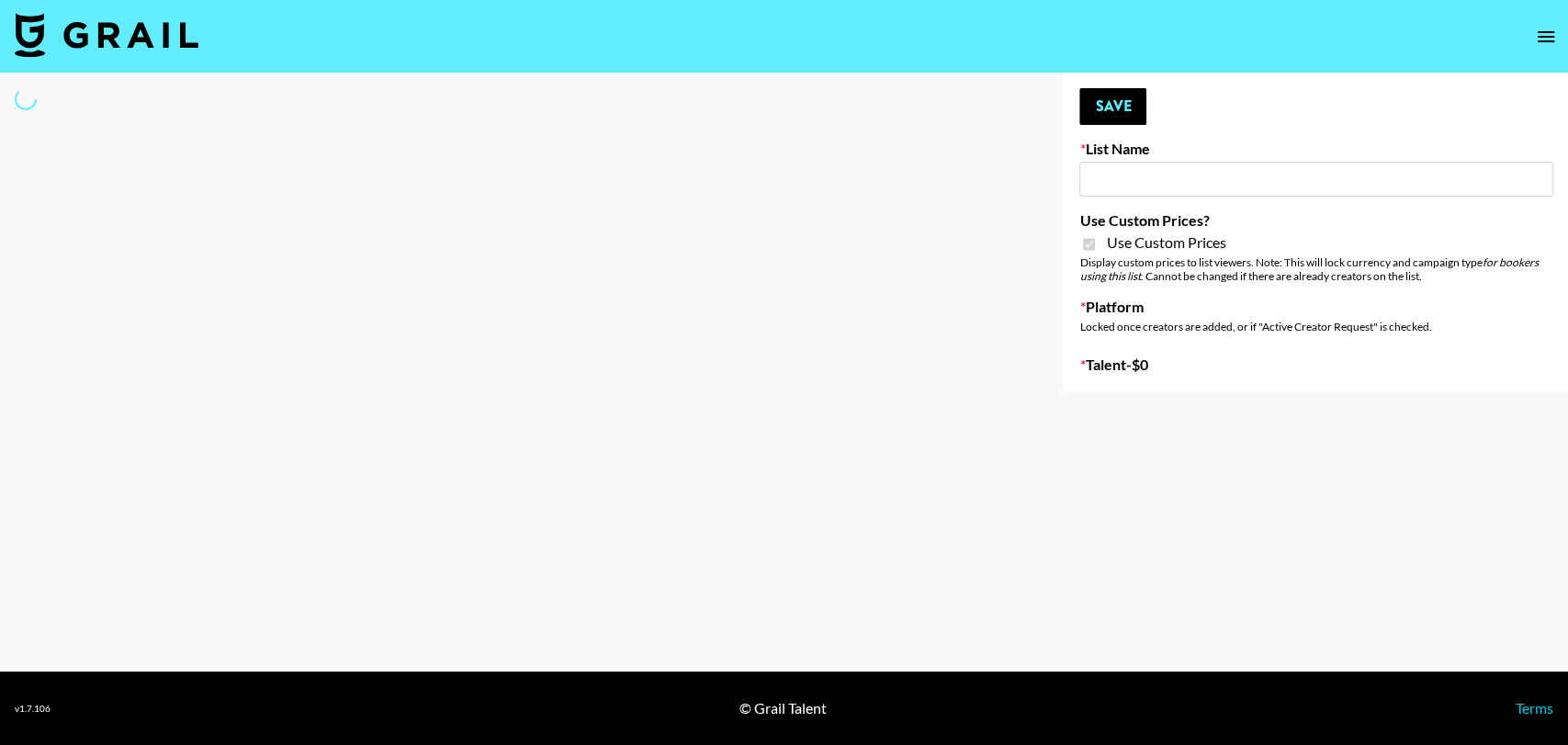
type input "Hily ([DATE])"
checkbox input "true"
select select "Brand"
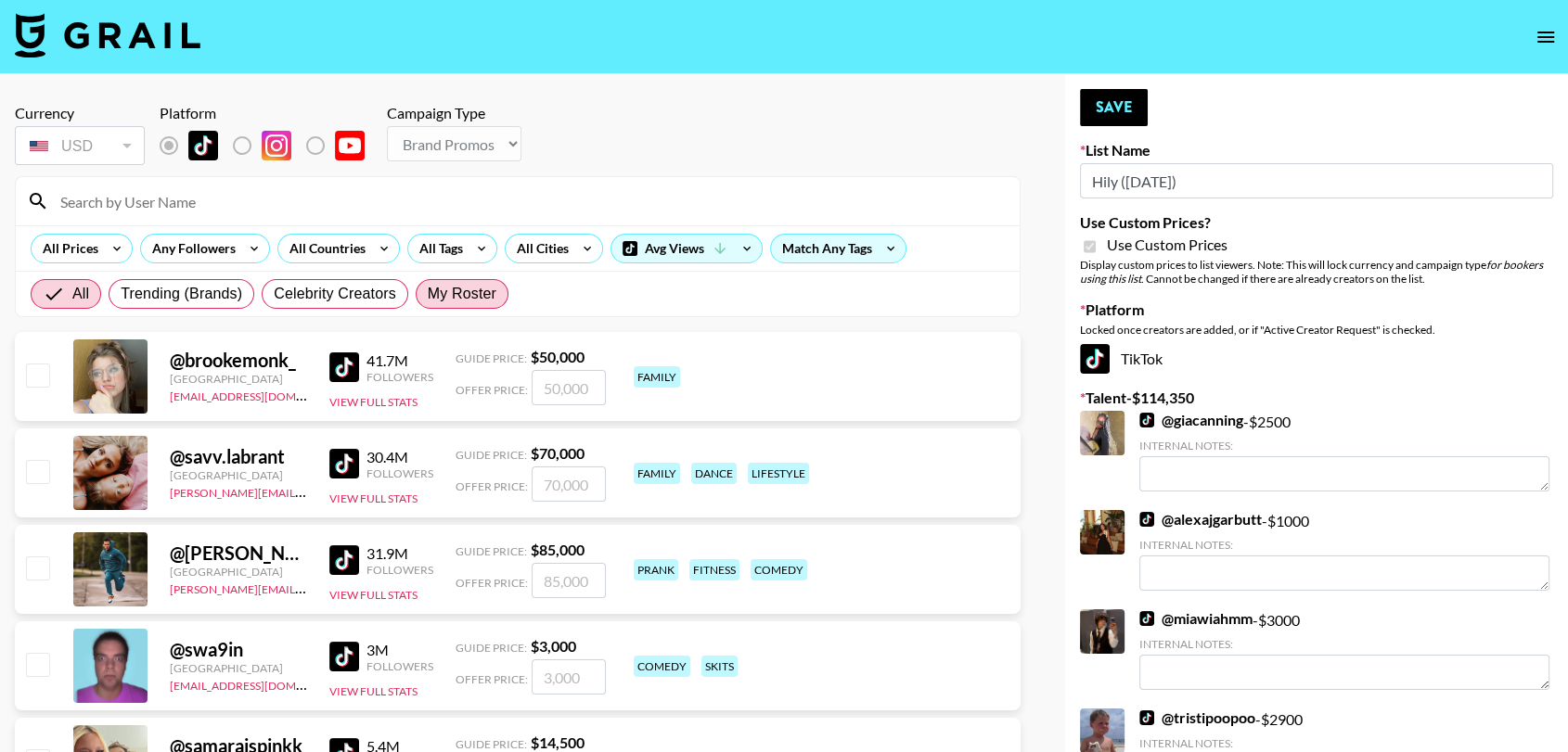
click at [438, 291] on span "My Roster" at bounding box center [462, 294] width 69 height 22
click at [427, 294] on input "My Roster" at bounding box center [427, 294] width 0 height 0
radio input "true"
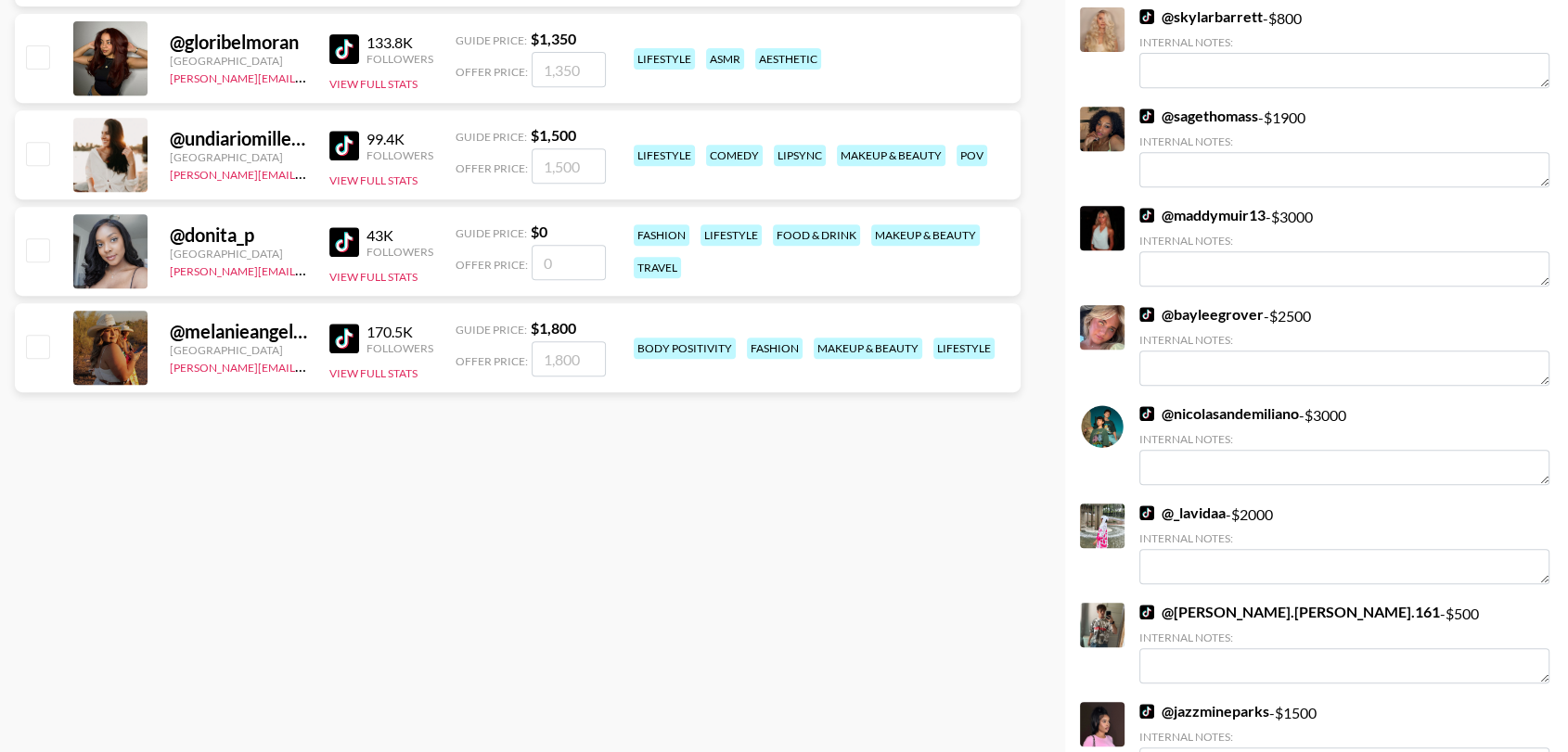
scroll to position [664, 0]
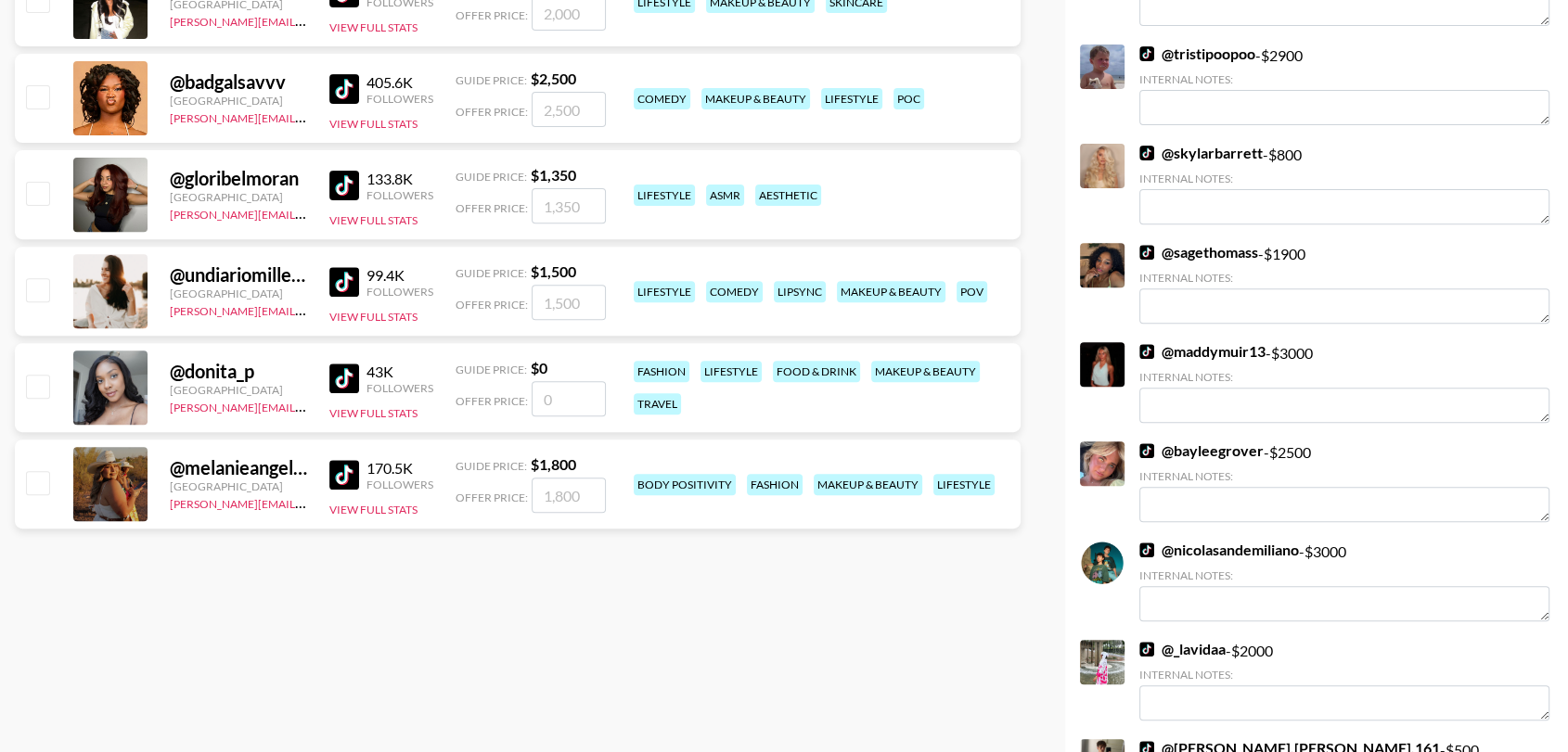
click at [35, 97] on input "checkbox" at bounding box center [37, 97] width 22 height 22
checkbox input "true"
click at [549, 112] on input "2500" at bounding box center [568, 110] width 74 height 35
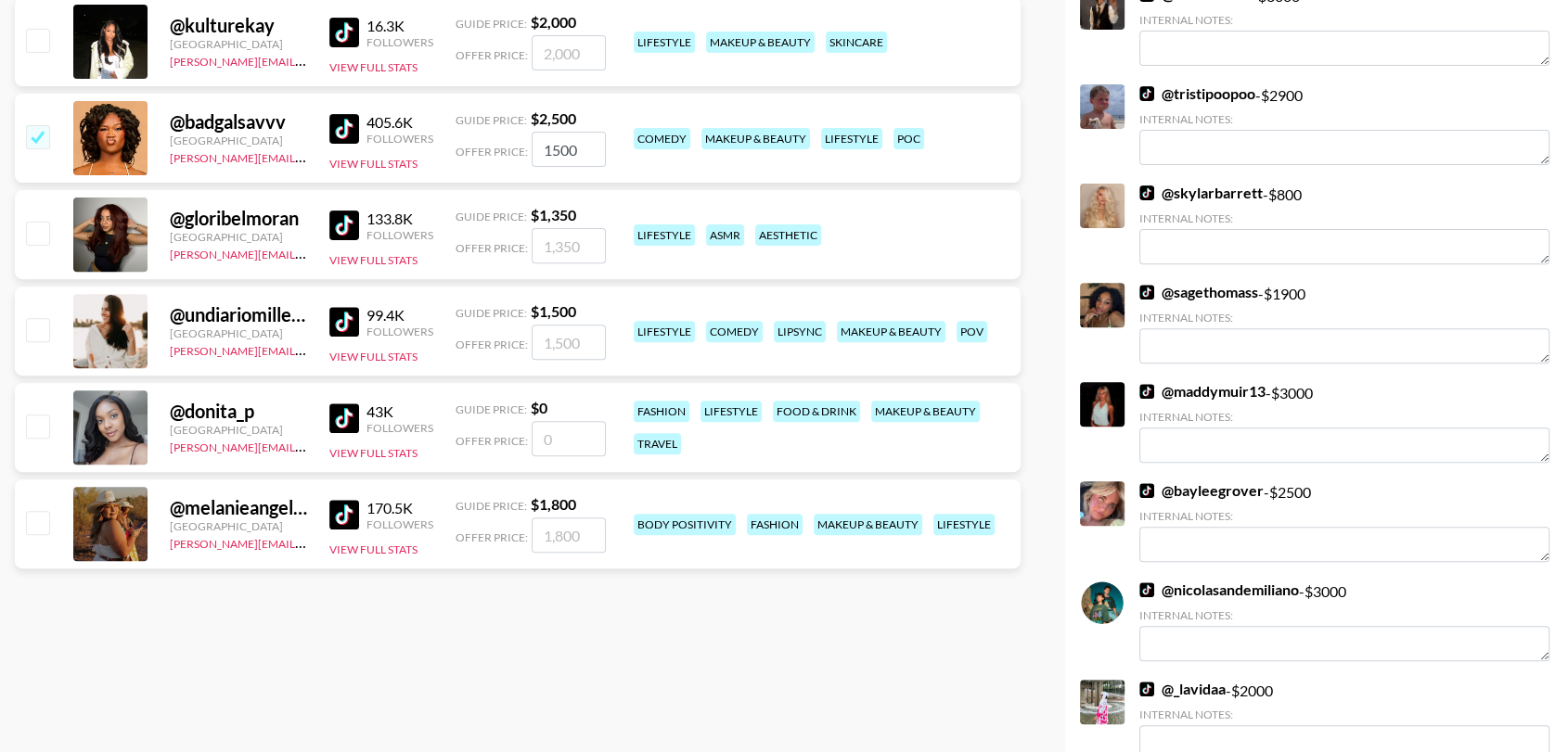
scroll to position [612, 0]
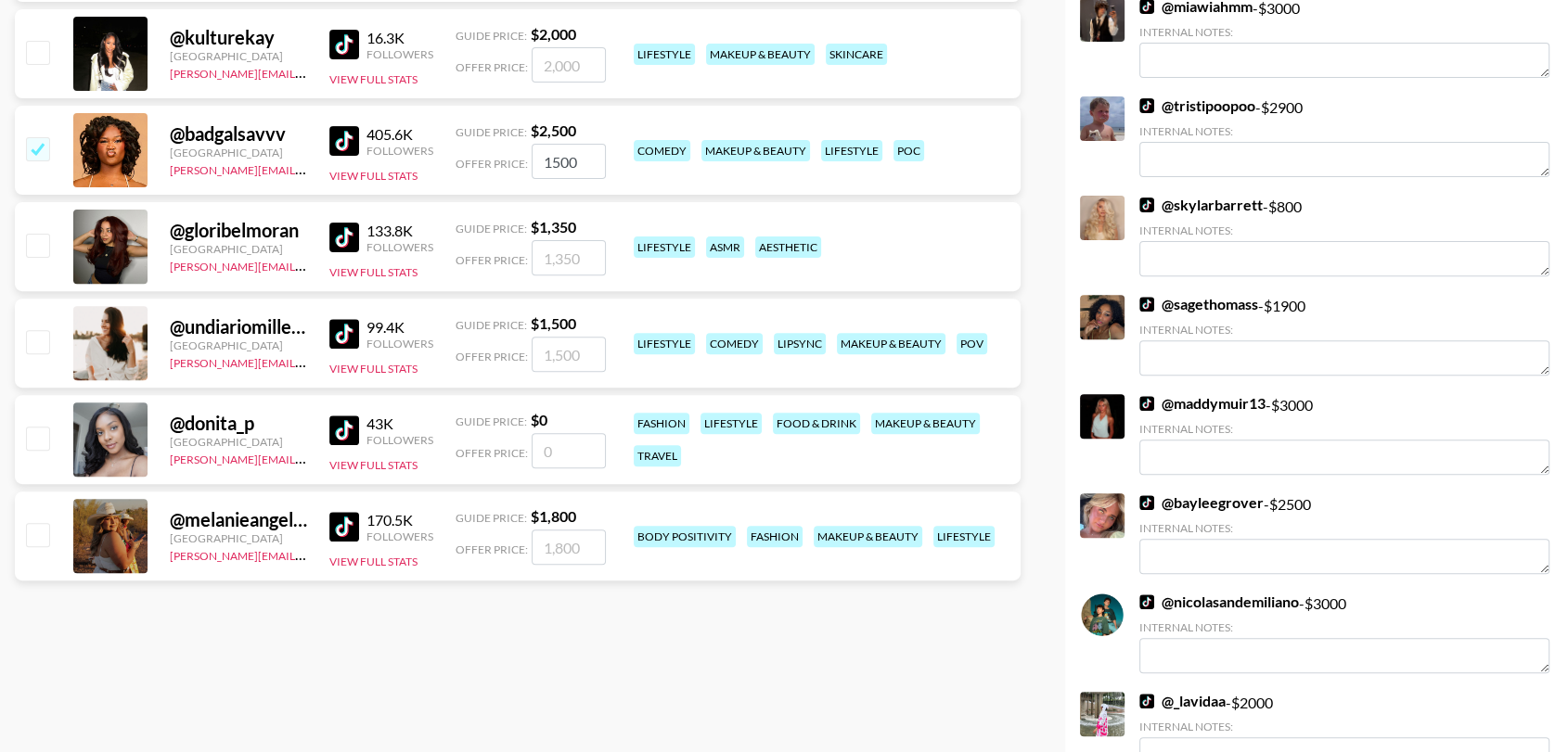
type input "1500"
click at [35, 340] on input "checkbox" at bounding box center [37, 342] width 22 height 22
checkbox input "true"
type input "1500"
click at [37, 536] on input "checkbox" at bounding box center [37, 534] width 22 height 22
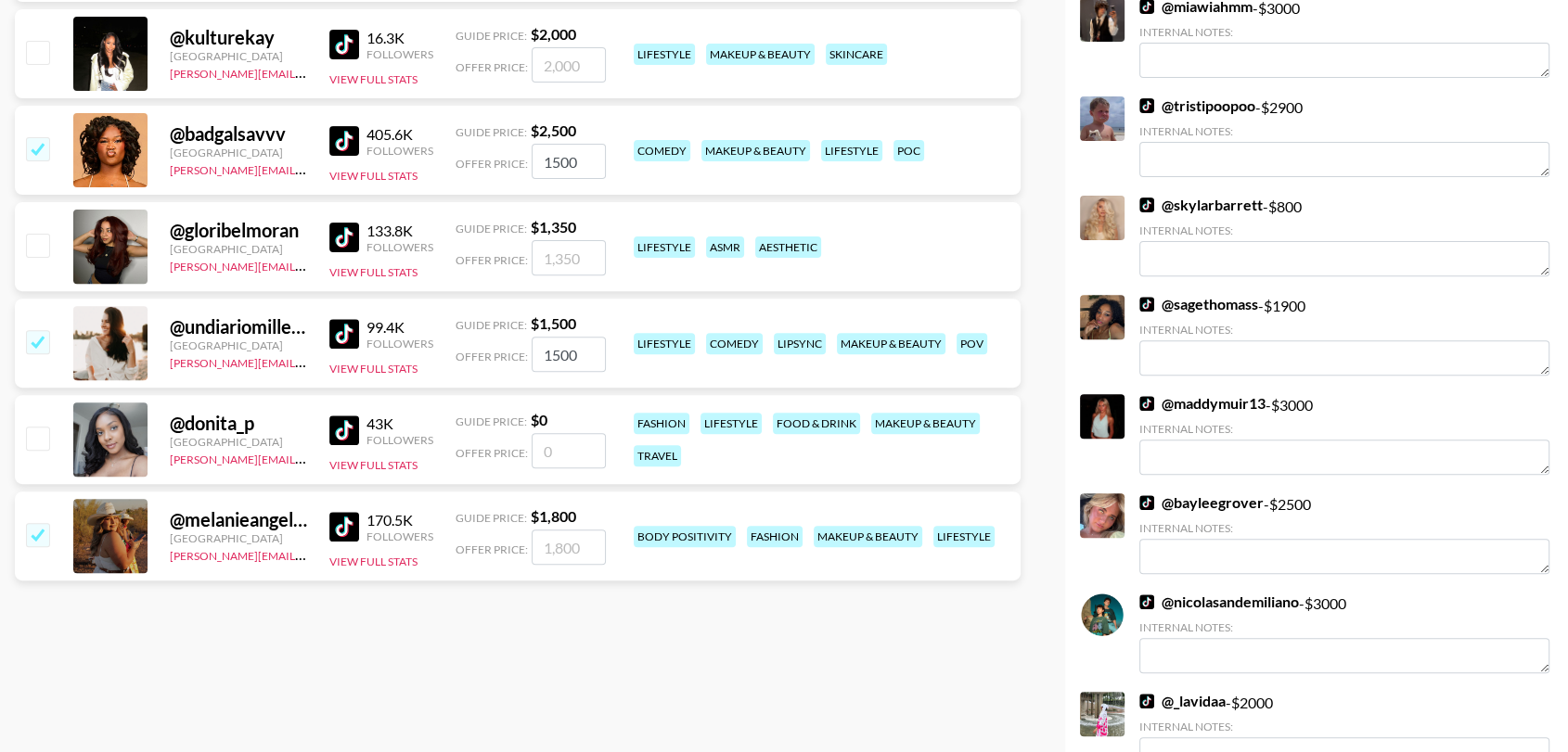
checkbox input "true"
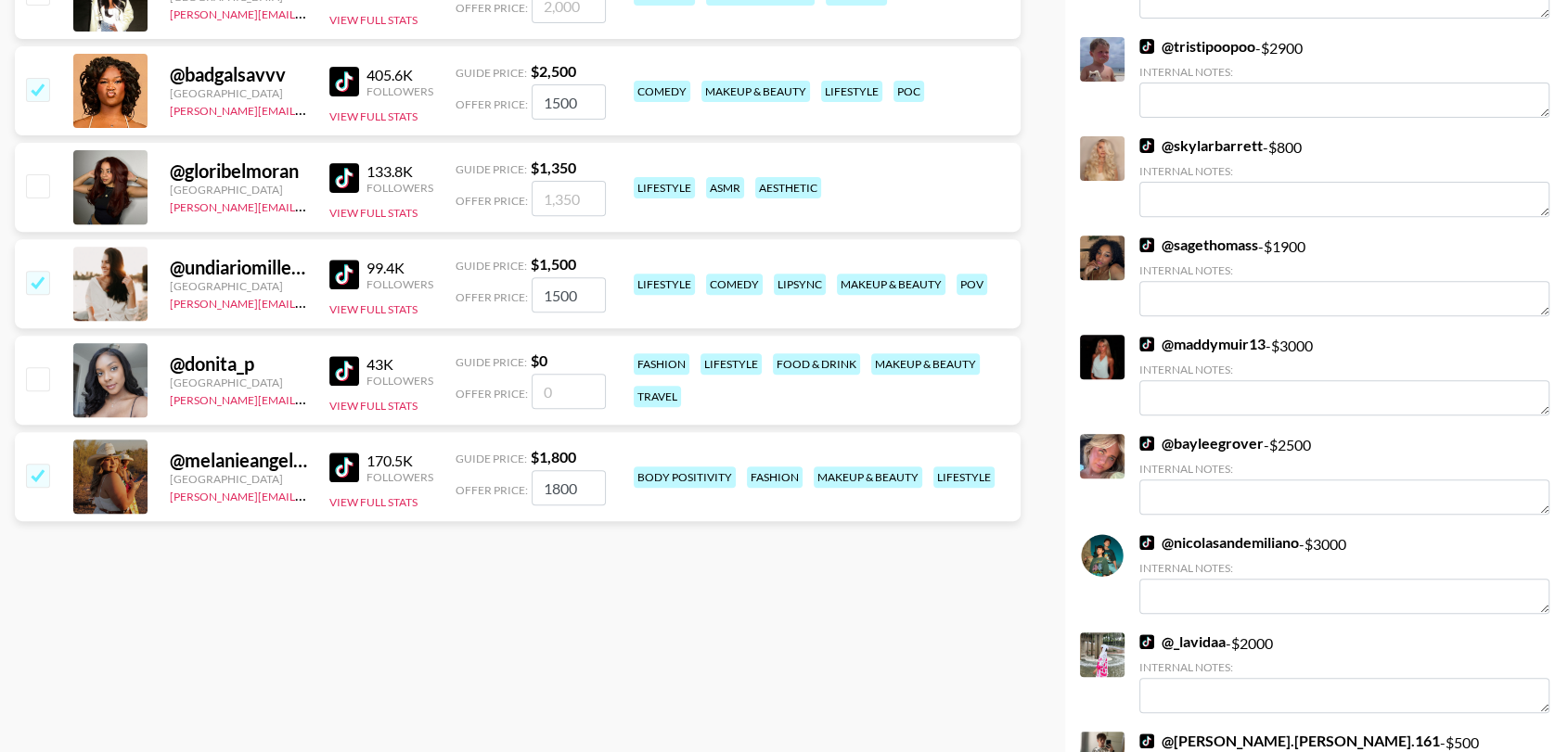
scroll to position [682, 0]
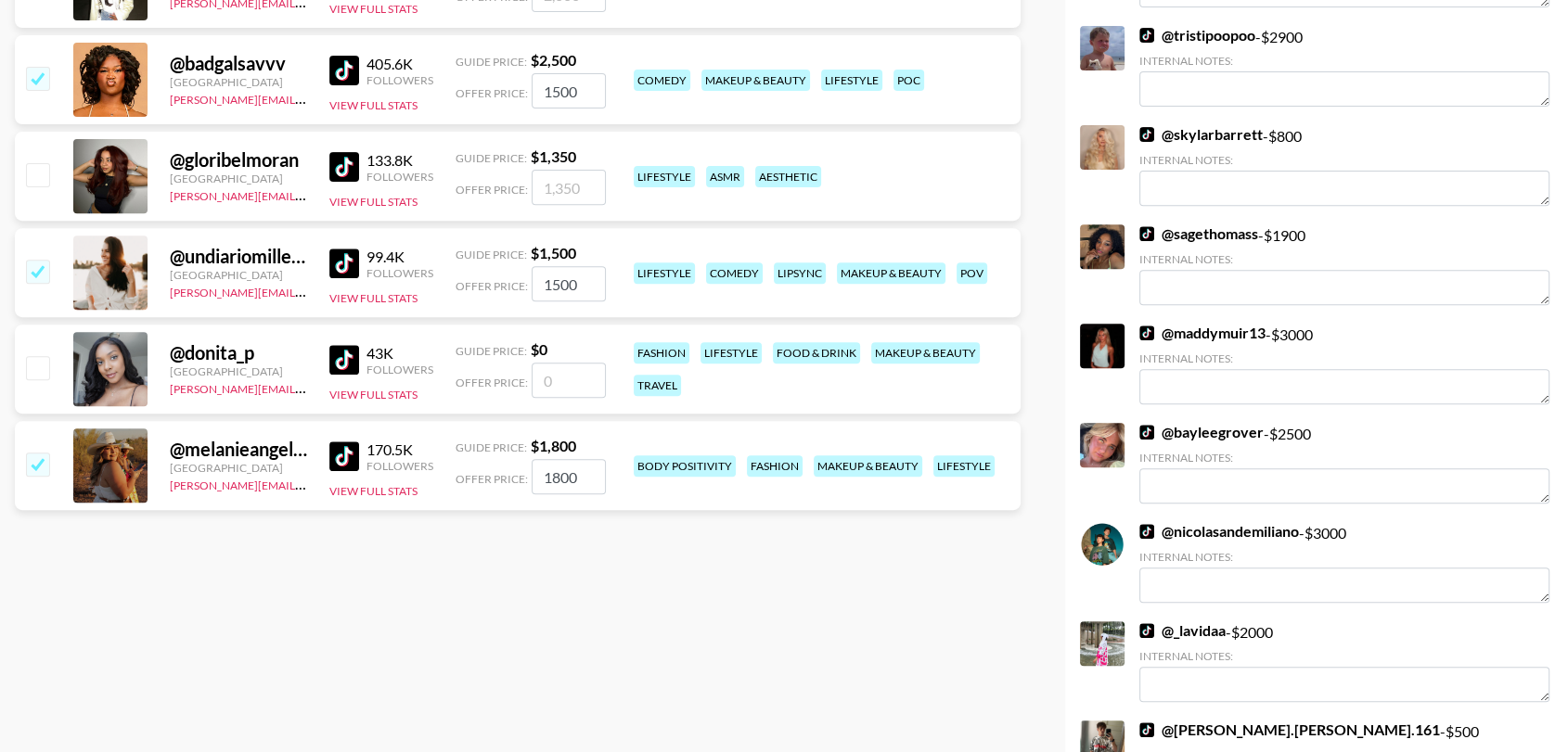
click at [552, 473] on input "1800" at bounding box center [568, 476] width 74 height 35
click at [556, 475] on input "1800" at bounding box center [568, 476] width 74 height 35
type input "1400"
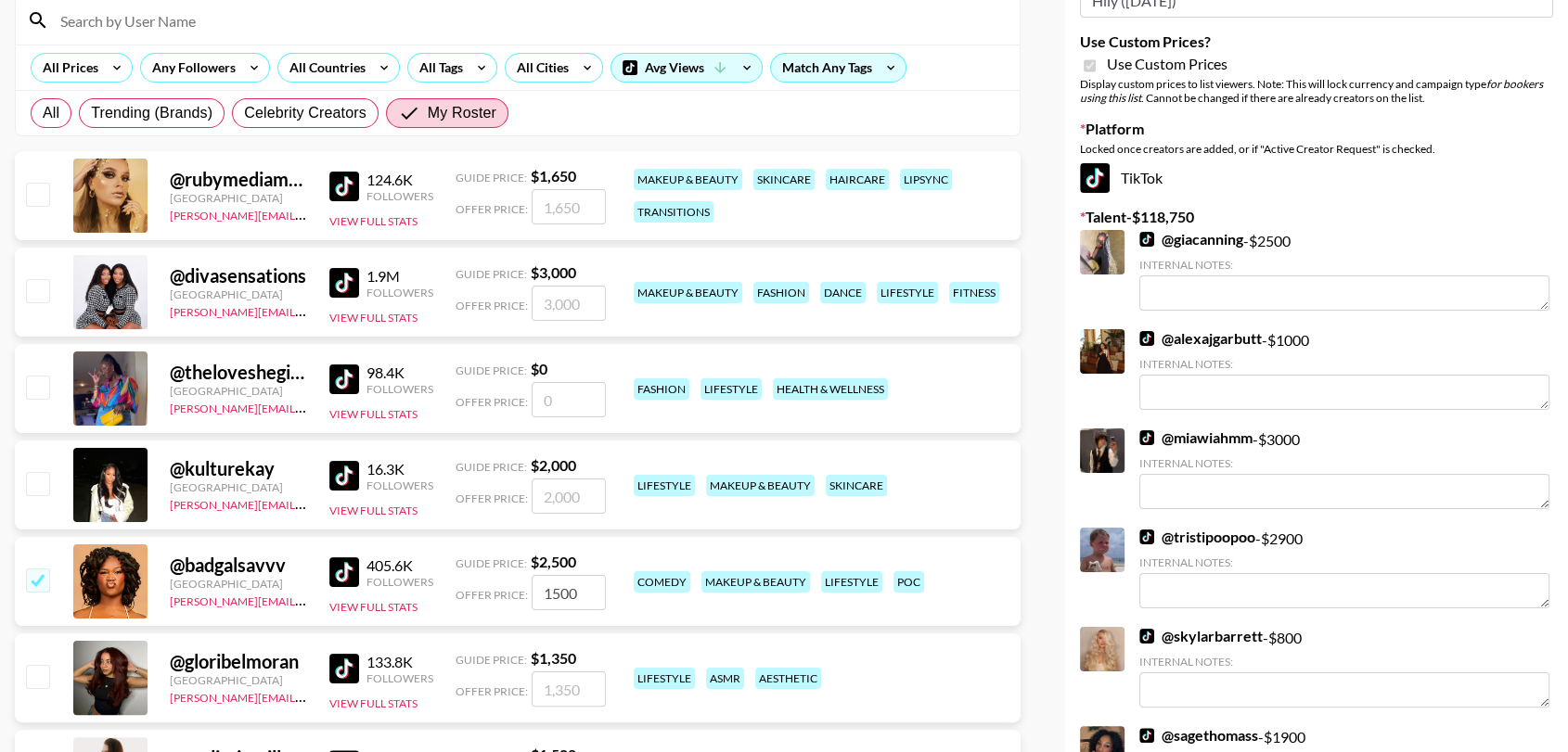
scroll to position [0, 0]
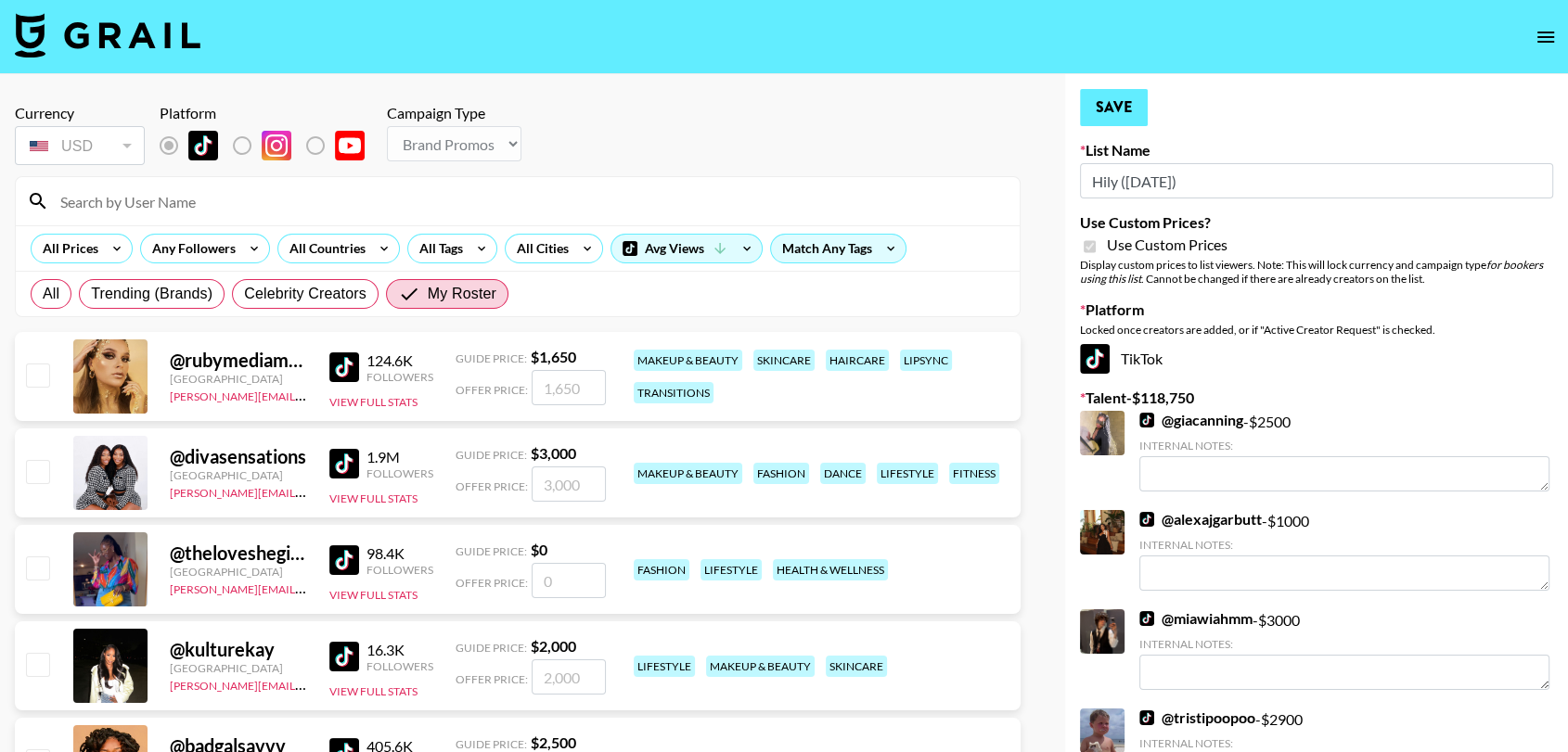
checkbox input "false"
type input "1400"
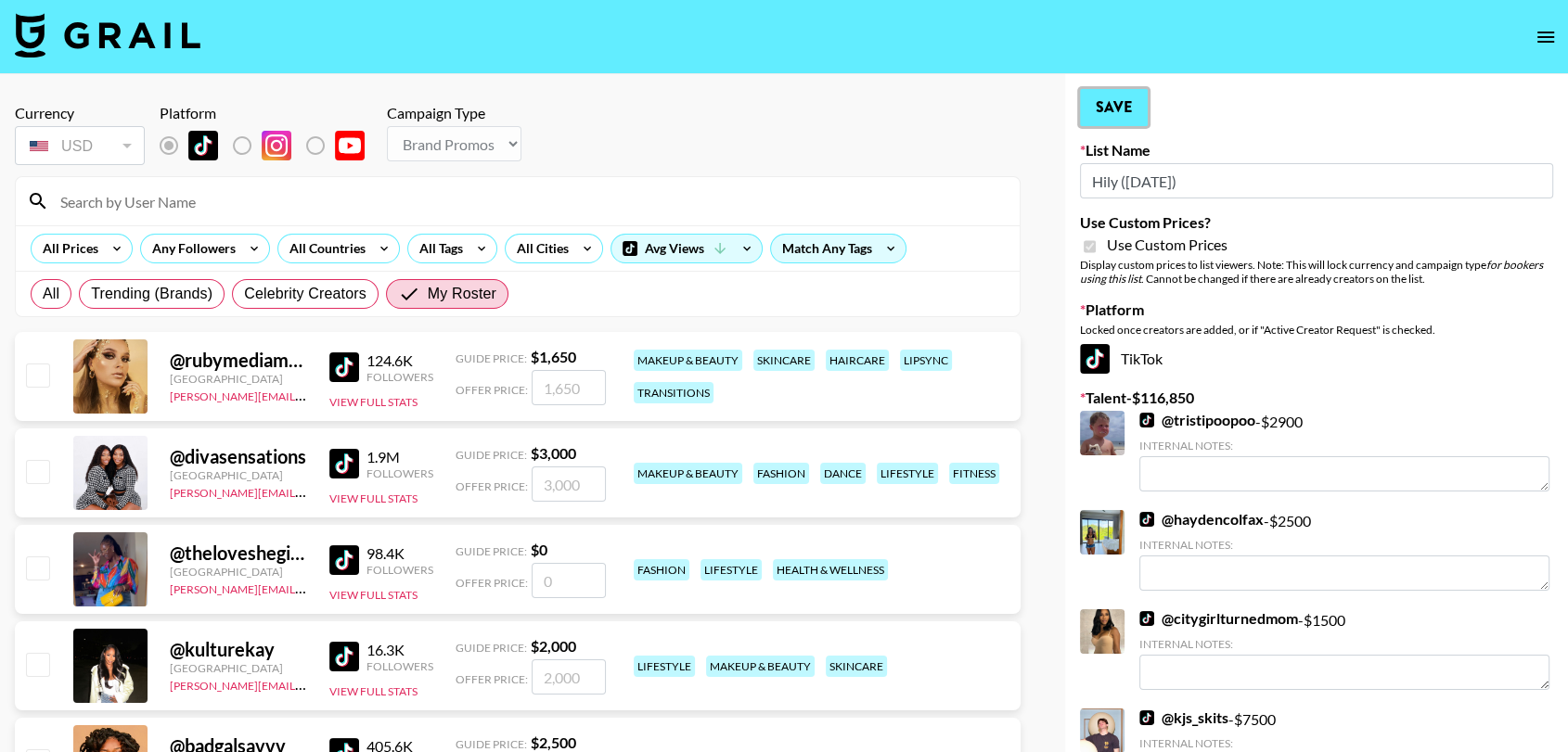
click at [1114, 107] on button "Save" at bounding box center [1114, 108] width 68 height 37
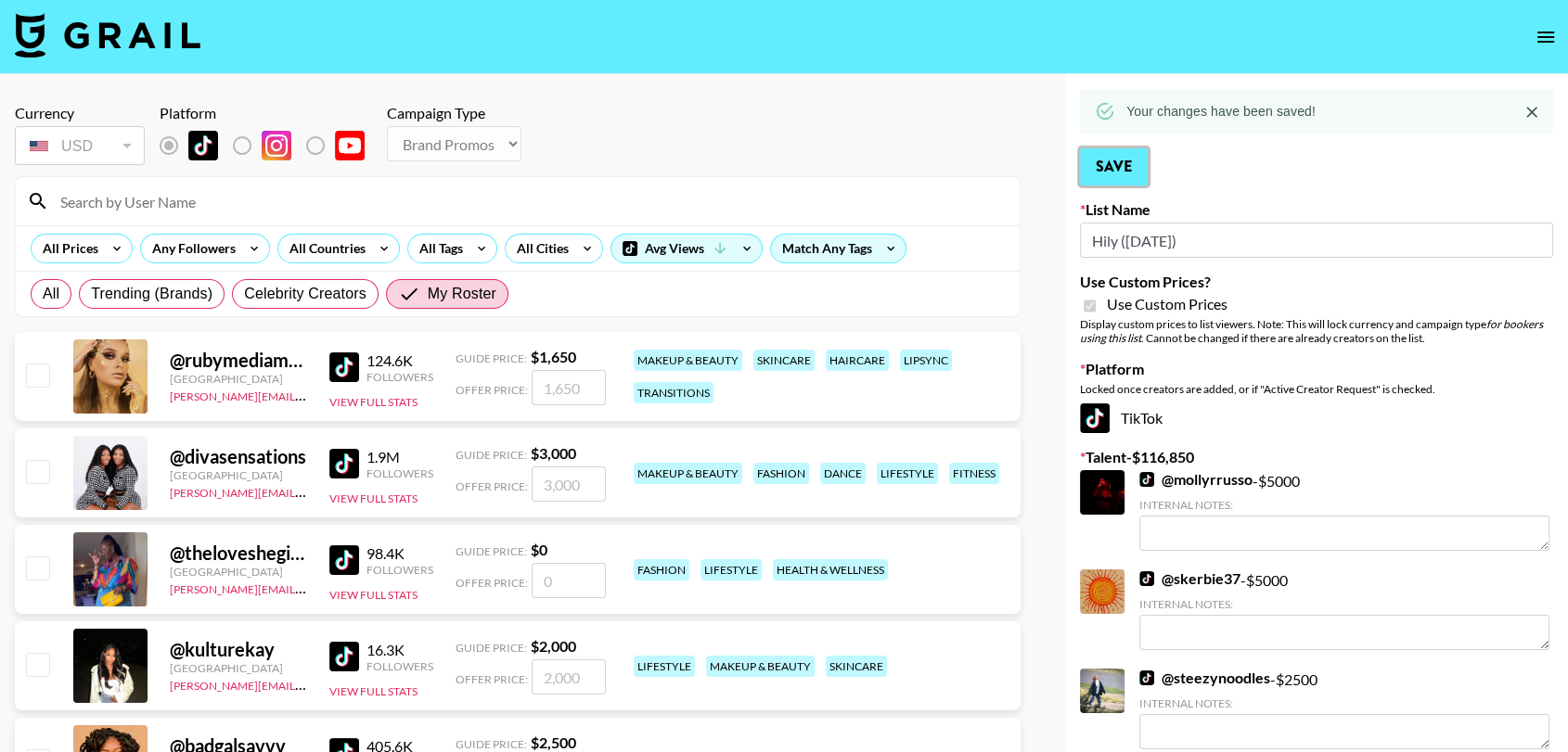
click at [1115, 164] on button "Save" at bounding box center [1114, 167] width 68 height 37
